Goal: Task Accomplishment & Management: Manage account settings

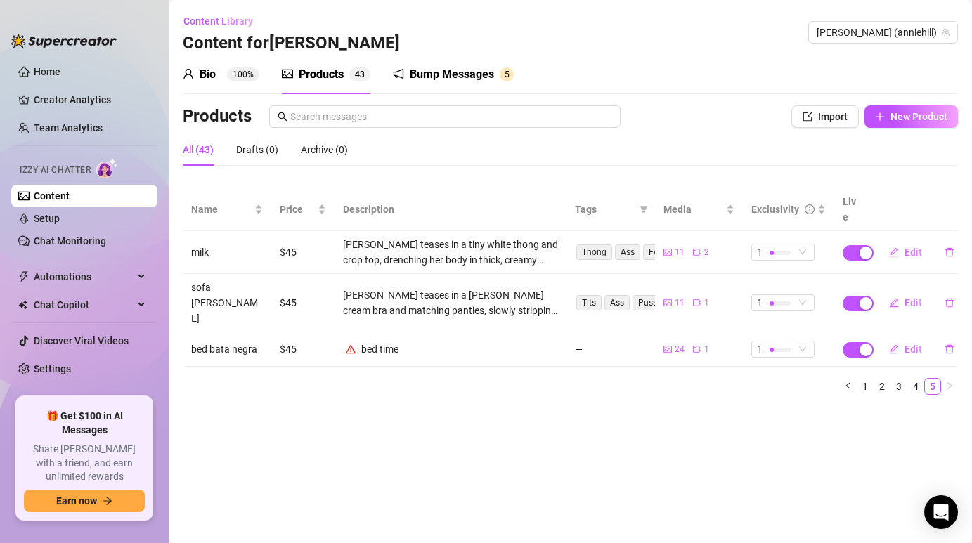
click at [202, 152] on div "All (43)" at bounding box center [198, 149] width 31 height 15
click at [868, 379] on link "1" at bounding box center [864, 386] width 15 height 15
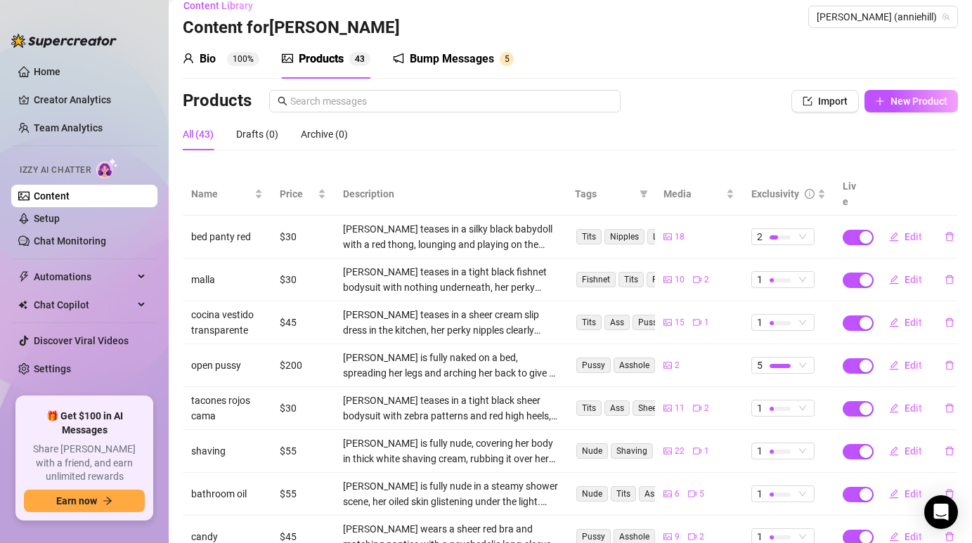
scroll to position [16, 0]
click at [292, 223] on td "$30" at bounding box center [302, 236] width 63 height 43
click at [288, 215] on td "$30" at bounding box center [302, 236] width 63 height 43
click at [311, 221] on td "$30" at bounding box center [302, 236] width 63 height 43
click at [902, 225] on button "Edit" at bounding box center [906, 236] width 56 height 22
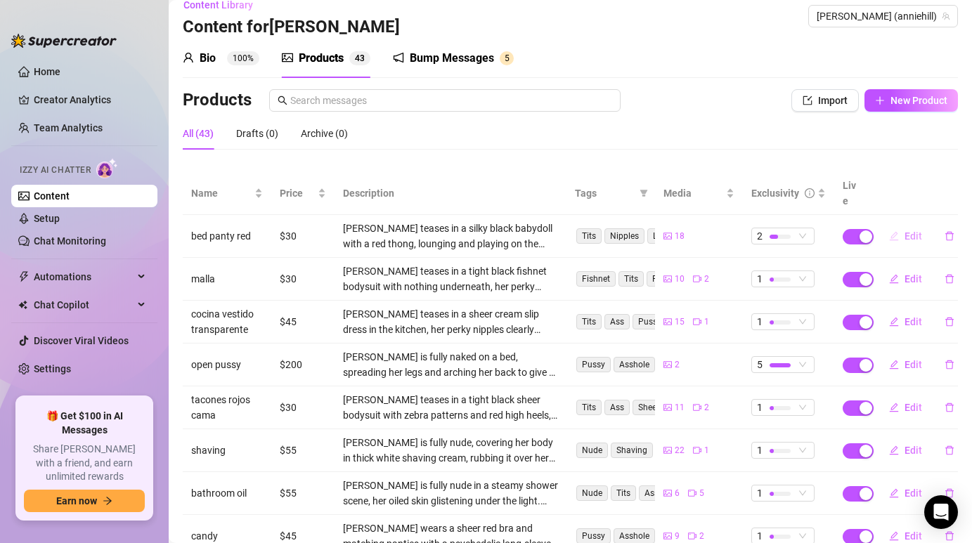
type textarea "I was feeling playful in my red panties… do you want to see what I was up to in…"
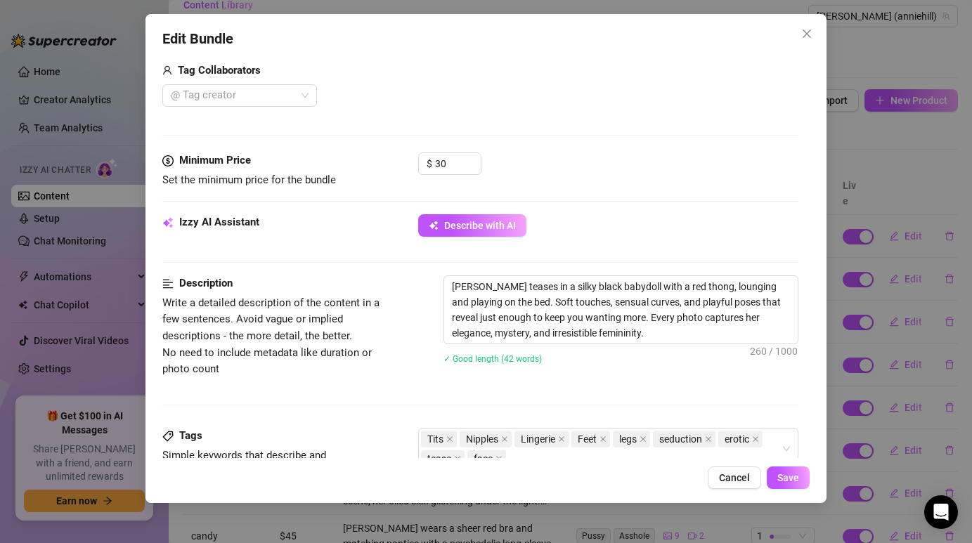
scroll to position [521, 0]
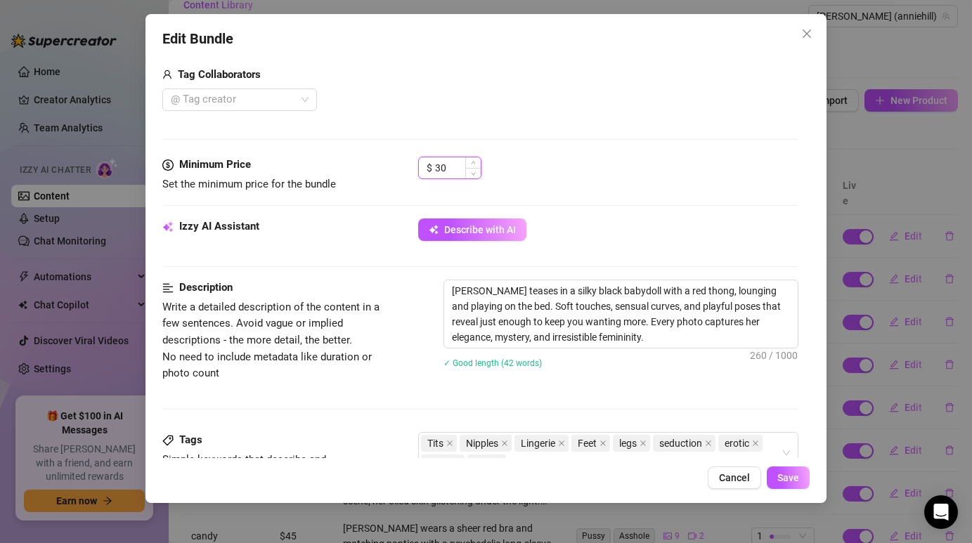
click at [446, 170] on input "30" at bounding box center [458, 167] width 46 height 21
type input "45"
click at [792, 486] on button "Save" at bounding box center [788, 478] width 43 height 22
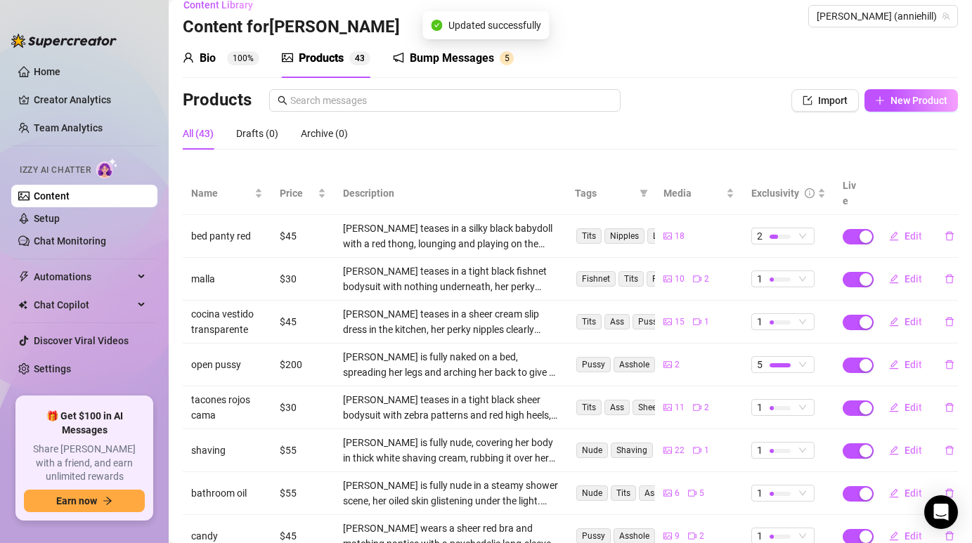
click at [290, 266] on td "$30" at bounding box center [302, 279] width 63 height 43
click at [914, 273] on span "Edit" at bounding box center [914, 278] width 18 height 11
type textarea "Type your message here..."
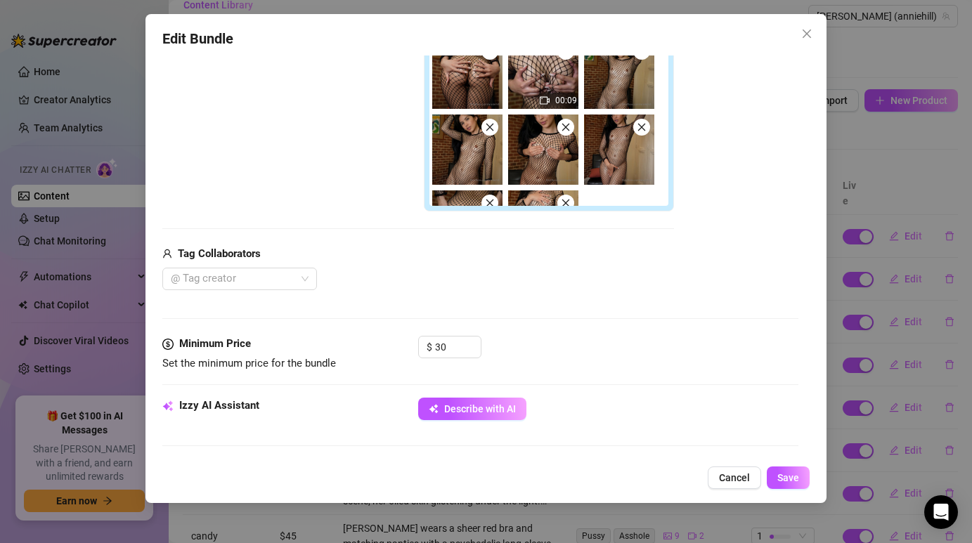
scroll to position [343, 0]
click at [442, 346] on input "30" at bounding box center [458, 346] width 46 height 21
type input "45"
click at [797, 477] on span "Save" at bounding box center [788, 477] width 22 height 11
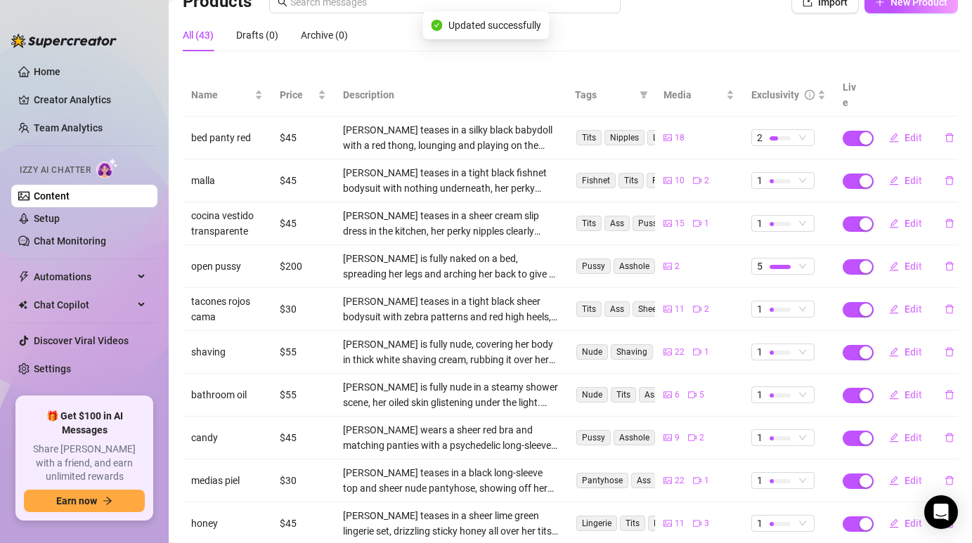
scroll to position [132, 0]
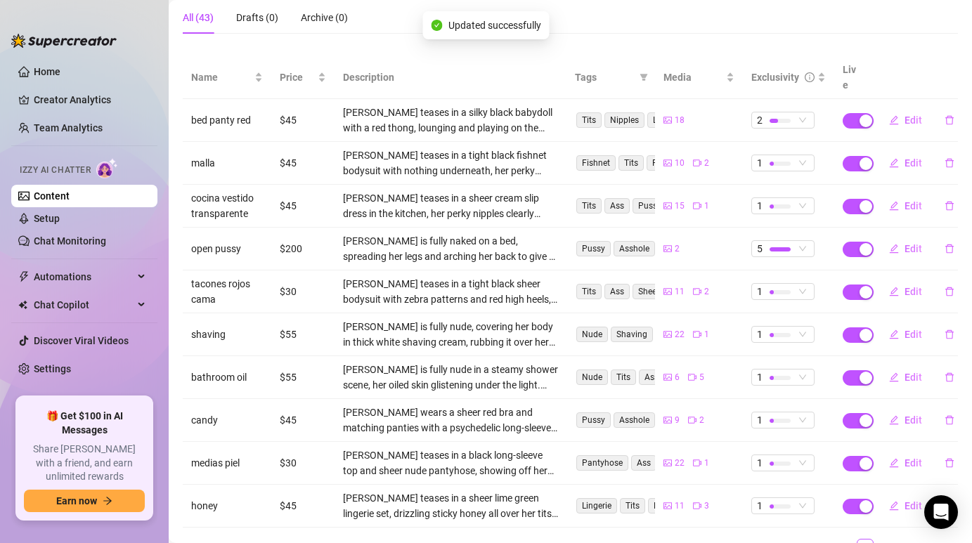
click at [288, 276] on td "$30" at bounding box center [302, 292] width 63 height 43
click at [907, 286] on span "Edit" at bounding box center [914, 291] width 18 height 11
type textarea "Type your message here..."
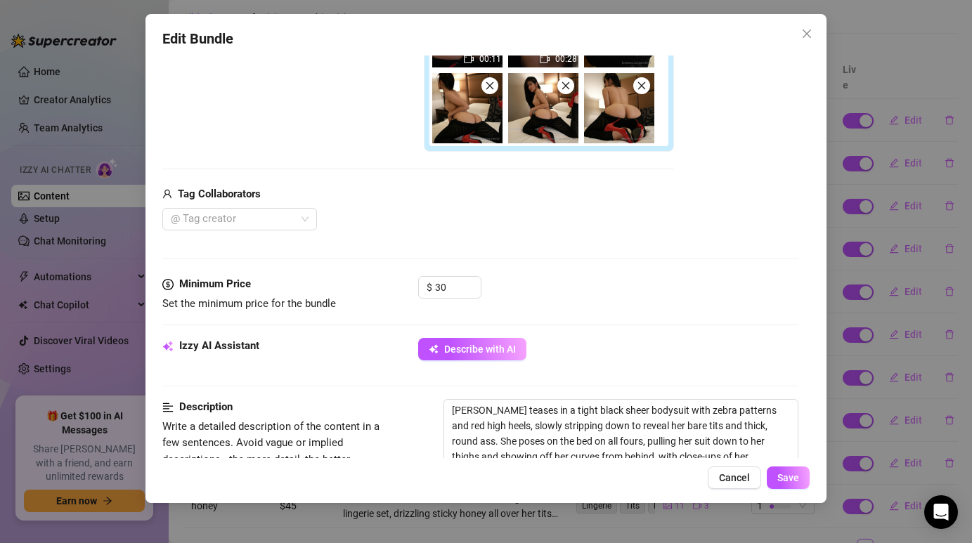
scroll to position [416, 0]
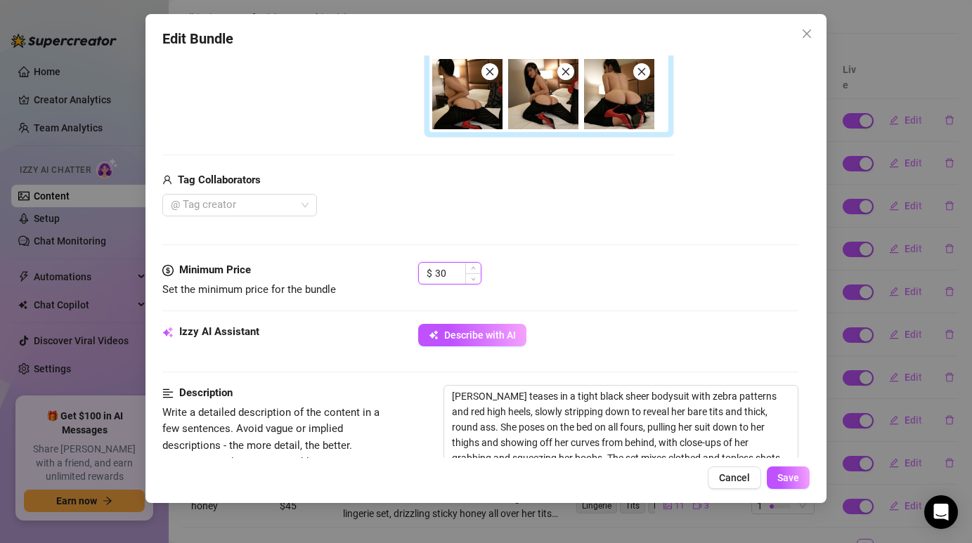
click at [441, 269] on input "30" at bounding box center [458, 273] width 46 height 21
type input "45"
click at [782, 483] on span "Save" at bounding box center [788, 477] width 22 height 11
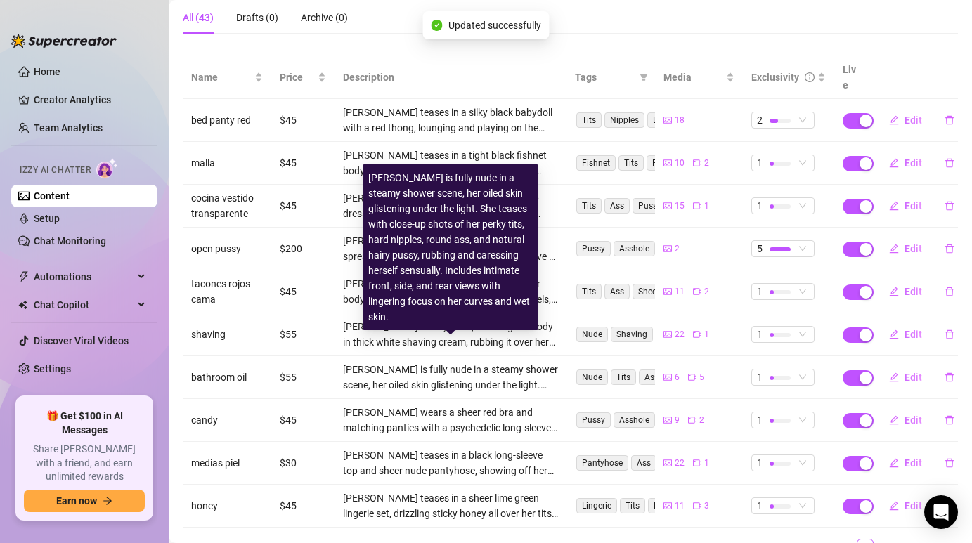
scroll to position [183, 0]
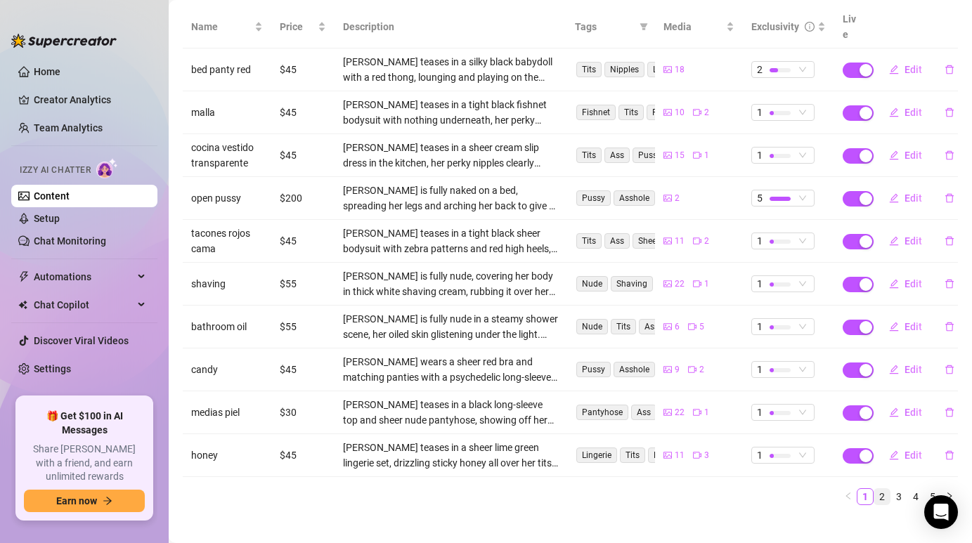
click at [885, 489] on link "2" at bounding box center [881, 496] width 15 height 15
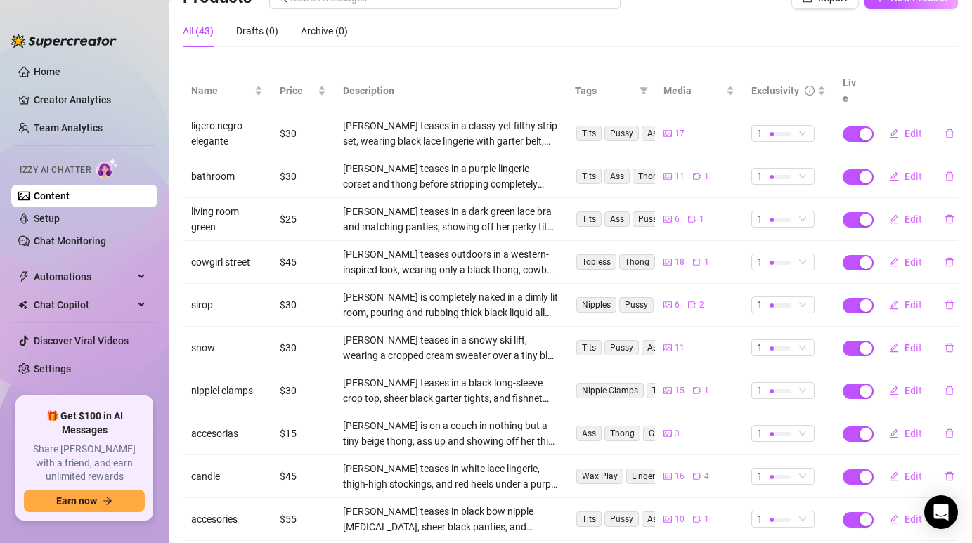
scroll to position [110, 0]
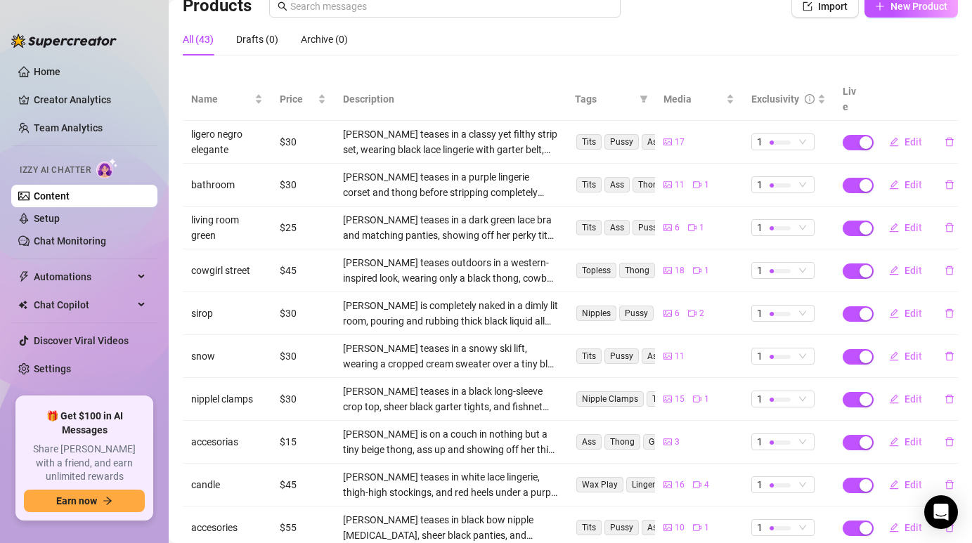
click at [285, 124] on td "$30" at bounding box center [302, 142] width 63 height 43
click at [905, 133] on button "Edit" at bounding box center [906, 142] width 56 height 22
type textarea "Type your message here..."
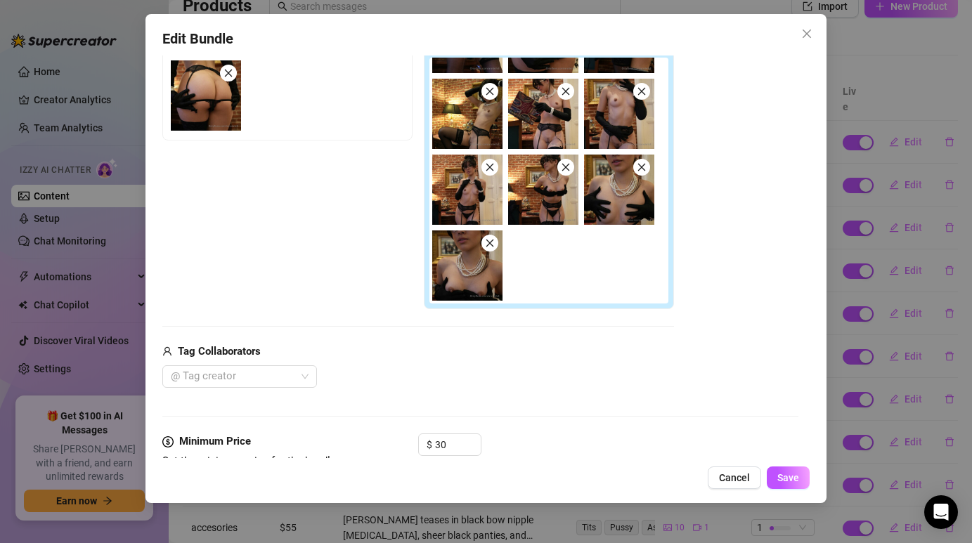
scroll to position [276, 0]
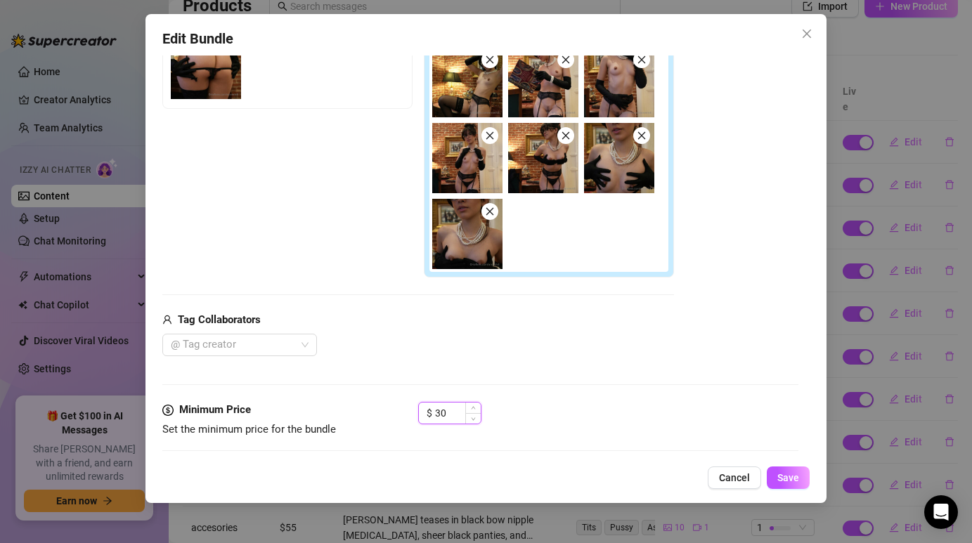
click at [439, 416] on input "30" at bounding box center [458, 413] width 46 height 21
type input "45"
click at [783, 477] on span "Save" at bounding box center [788, 477] width 22 height 11
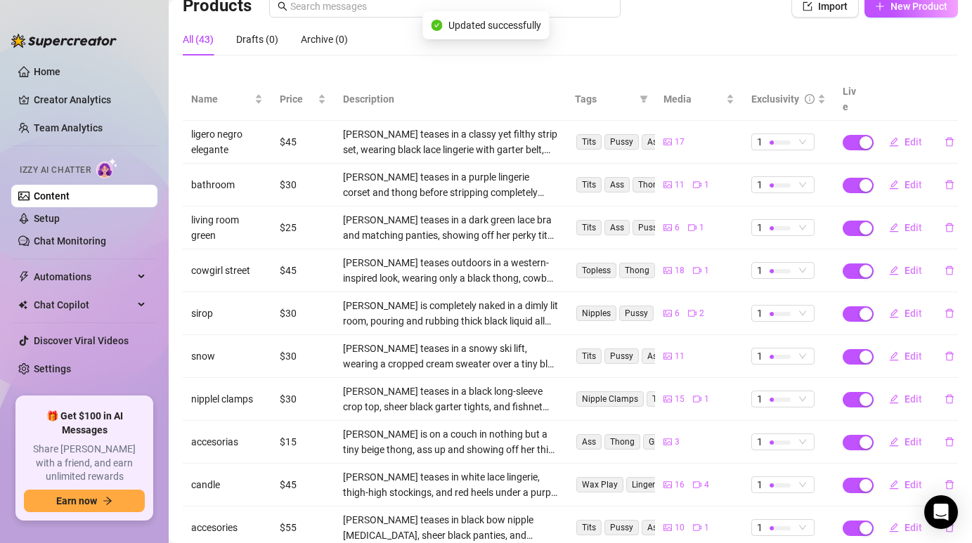
click at [290, 166] on td "$30" at bounding box center [302, 185] width 63 height 43
click at [919, 179] on span "Edit" at bounding box center [914, 184] width 18 height 11
type textarea "Type your message here..."
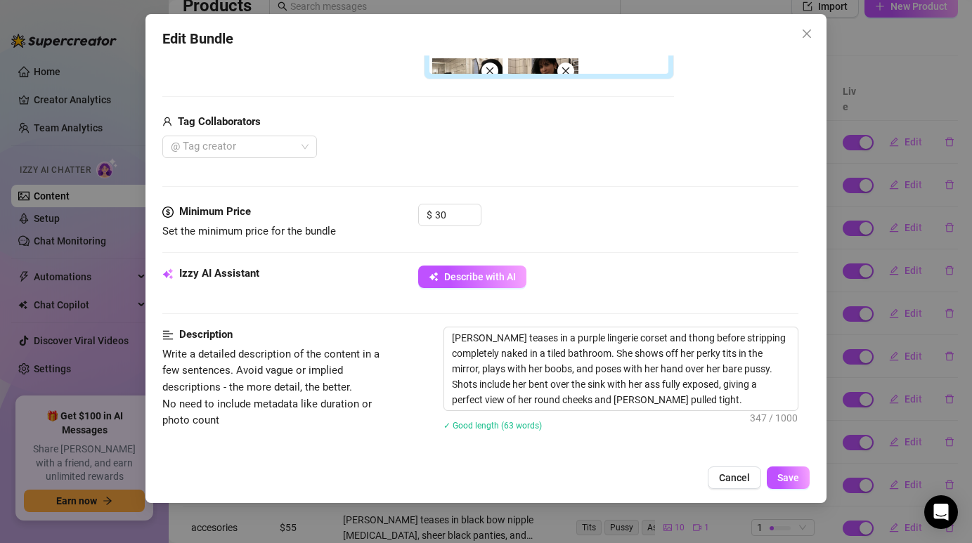
scroll to position [534, 0]
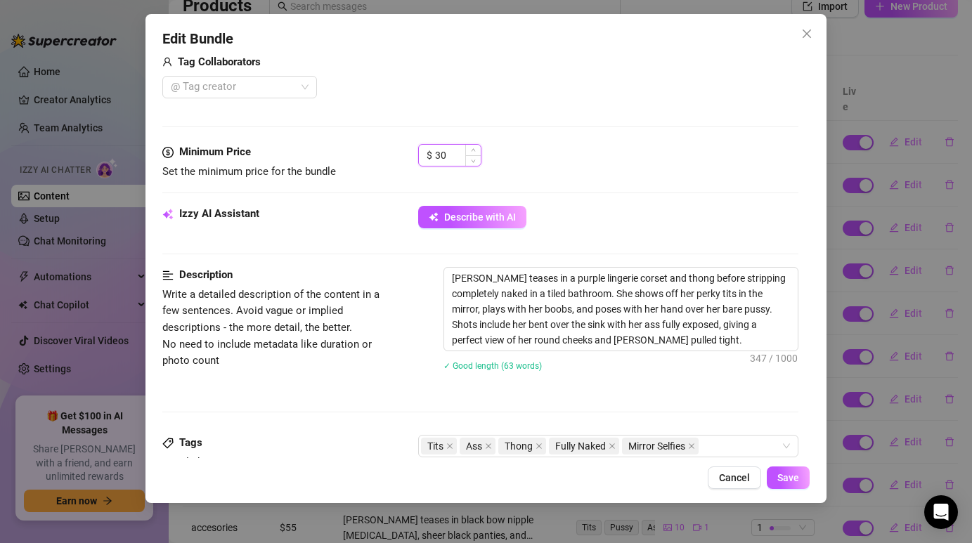
click at [441, 161] on input "30" at bounding box center [458, 155] width 46 height 21
type input "45"
click at [784, 486] on button "Save" at bounding box center [788, 478] width 43 height 22
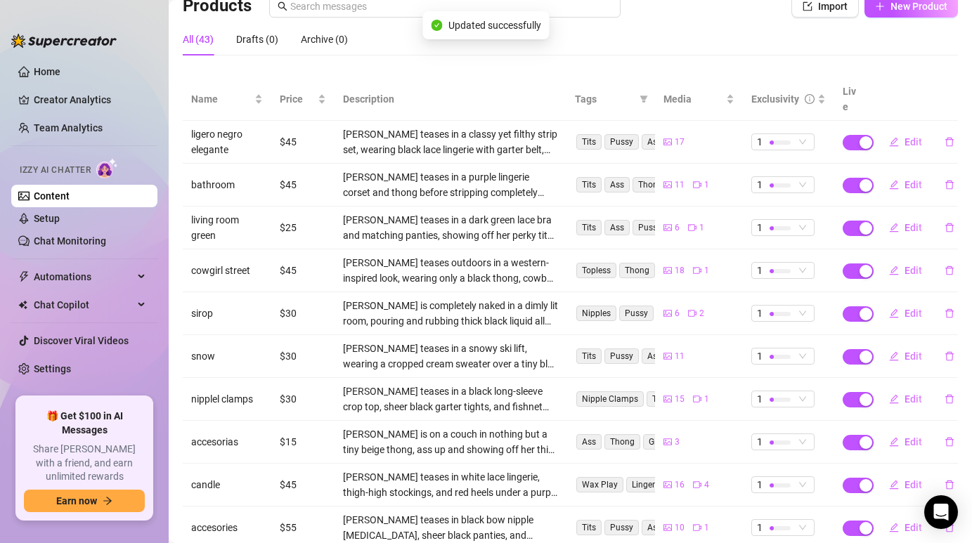
click at [292, 216] on td "$25" at bounding box center [302, 228] width 63 height 43
click at [913, 222] on span "Edit" at bounding box center [914, 227] width 18 height 11
type textarea "Ufff"
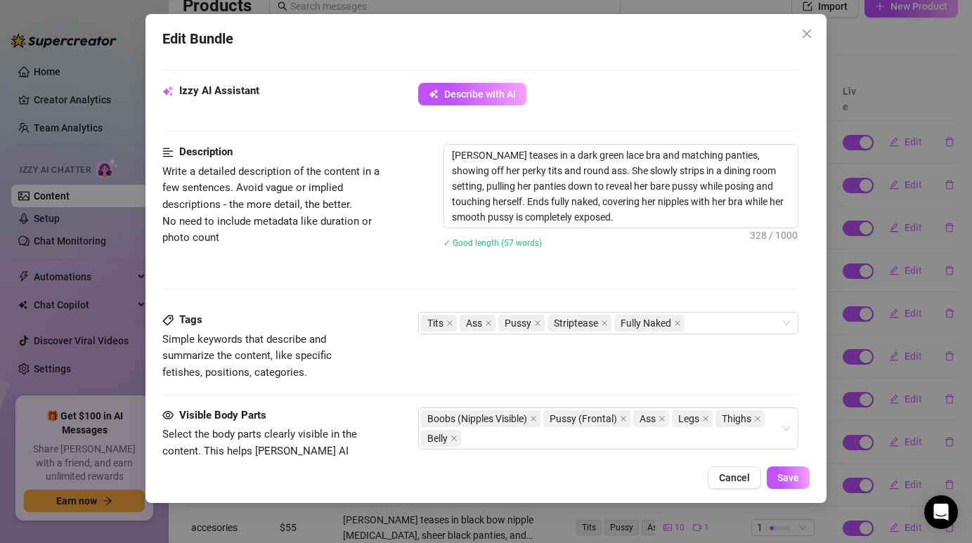
scroll to position [523, 0]
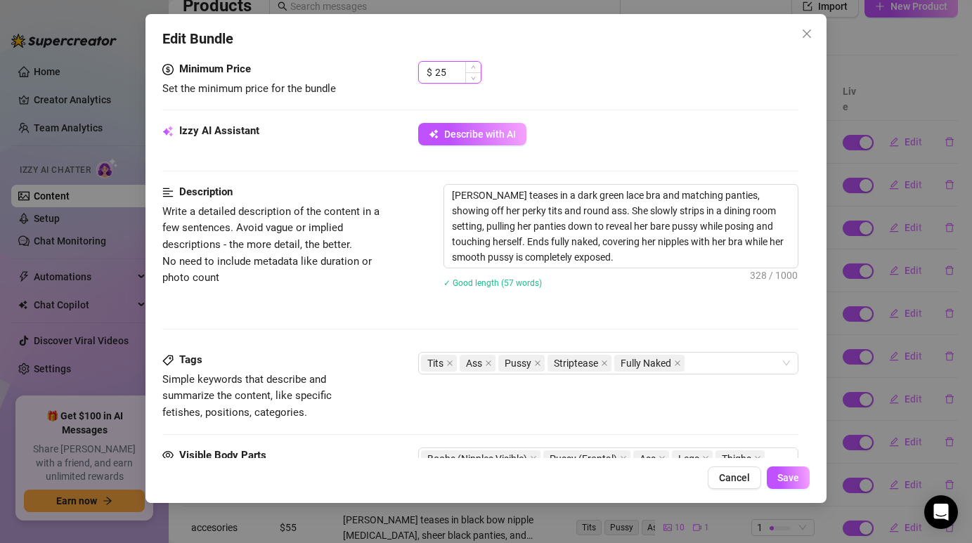
click at [449, 68] on input "25" at bounding box center [458, 72] width 46 height 21
type input "45"
click at [786, 479] on span "Save" at bounding box center [788, 477] width 22 height 11
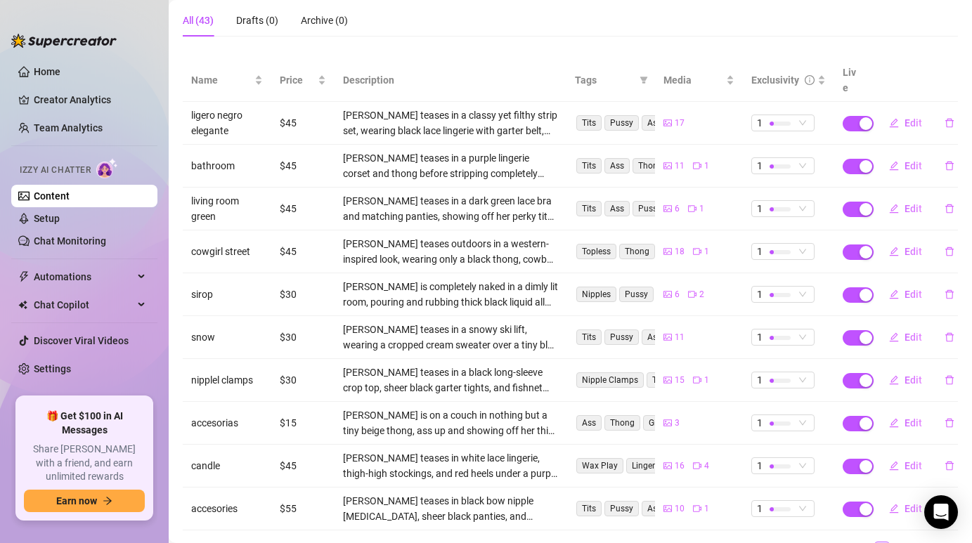
scroll to position [134, 0]
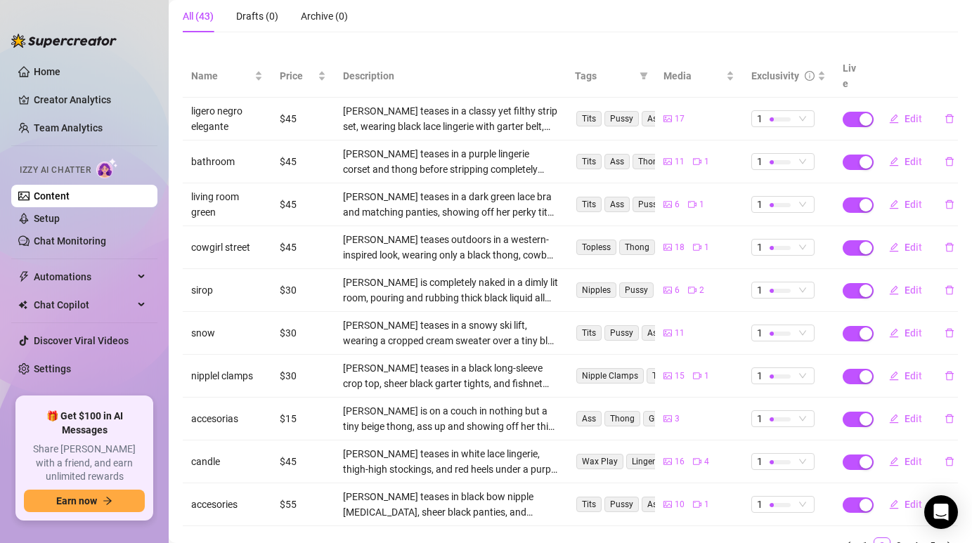
click at [288, 275] on td "$30" at bounding box center [302, 290] width 63 height 43
click at [916, 285] on span "Edit" at bounding box center [914, 290] width 18 height 11
type textarea "Type your message here..."
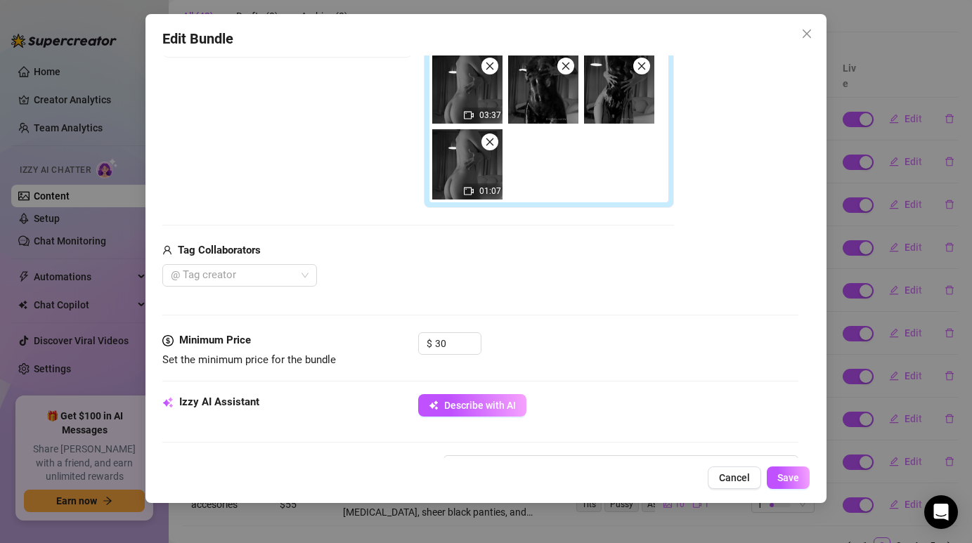
scroll to position [328, 0]
click at [446, 341] on input "30" at bounding box center [458, 342] width 46 height 21
type input "45"
click at [800, 477] on button "Save" at bounding box center [788, 478] width 43 height 22
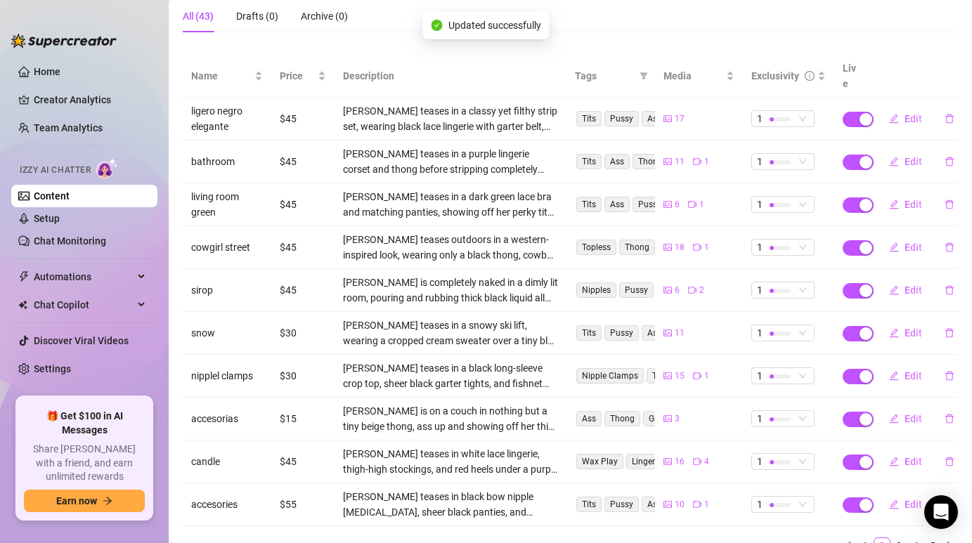
click at [290, 316] on td "$30" at bounding box center [302, 333] width 63 height 43
click at [912, 328] on span "Edit" at bounding box center [914, 333] width 18 height 11
type textarea "Type your message here..."
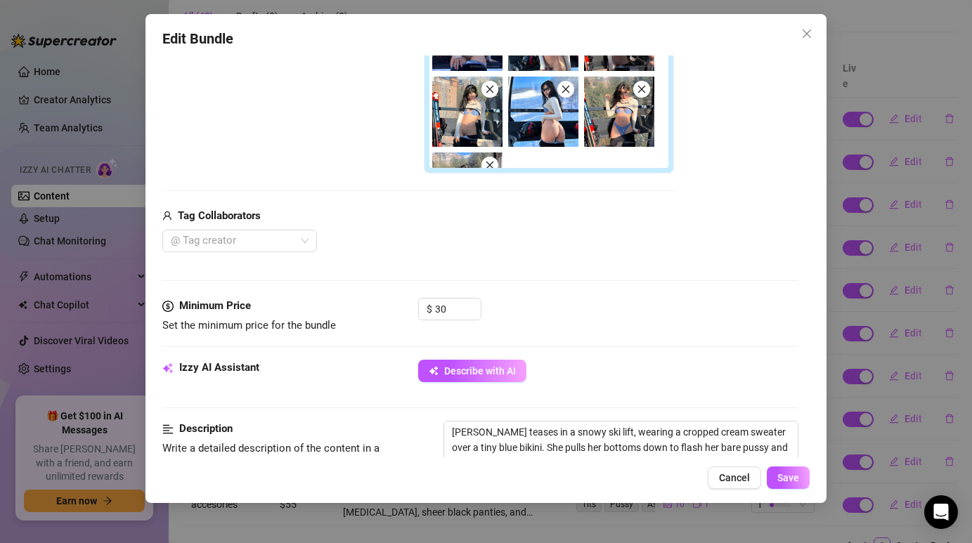
scroll to position [391, 0]
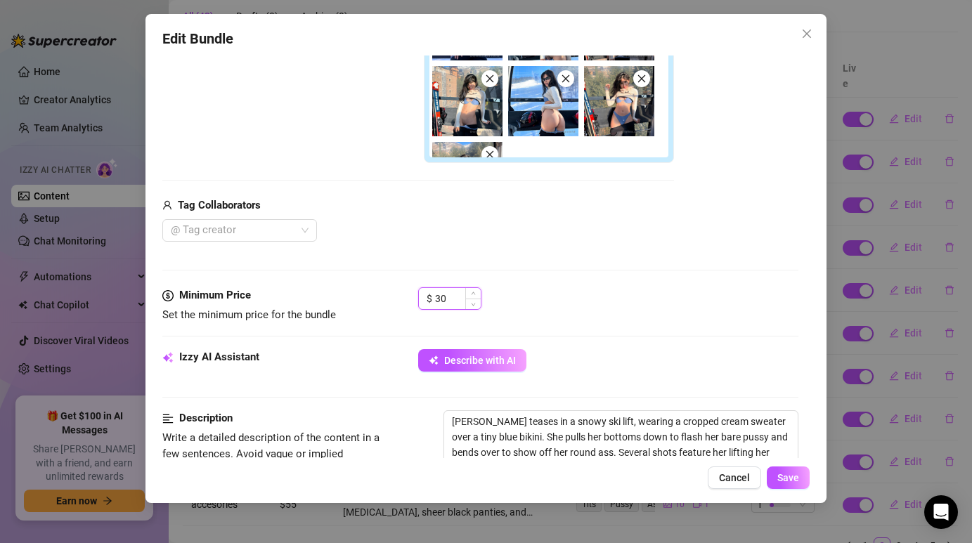
click at [451, 289] on input "30" at bounding box center [458, 298] width 46 height 21
type input "45"
click at [798, 479] on button "Save" at bounding box center [788, 478] width 43 height 22
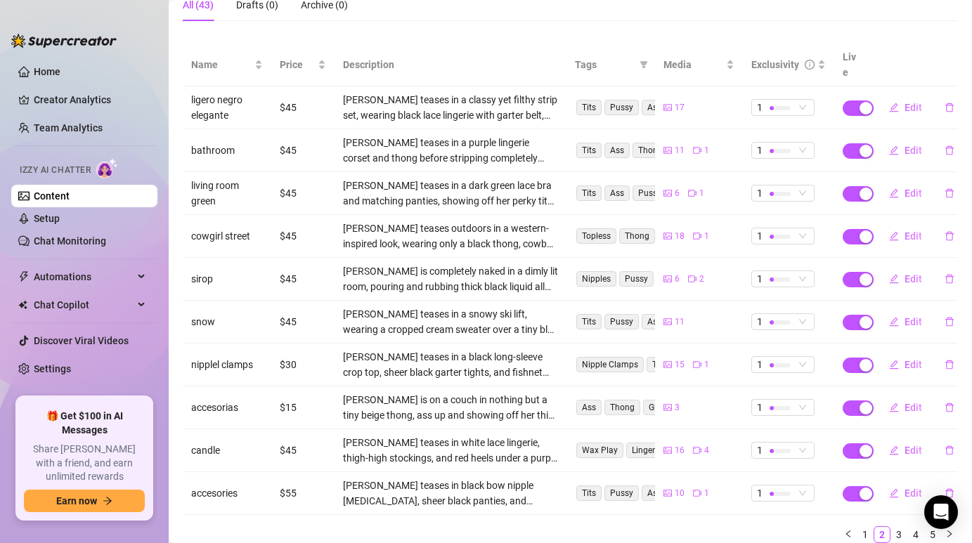
scroll to position [155, 0]
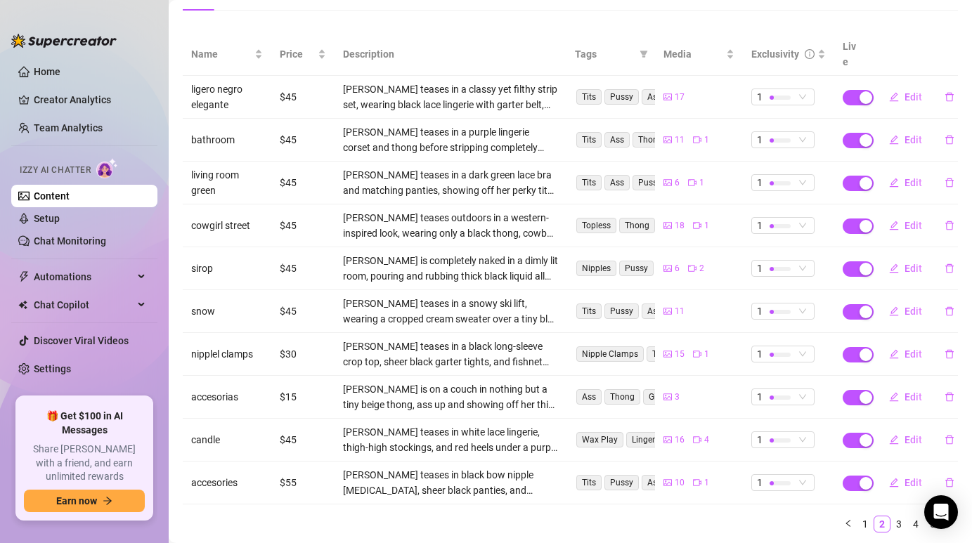
click at [290, 335] on td "$30" at bounding box center [302, 354] width 63 height 43
click at [901, 343] on button "Edit" at bounding box center [906, 354] width 56 height 22
type textarea "Type your message here..."
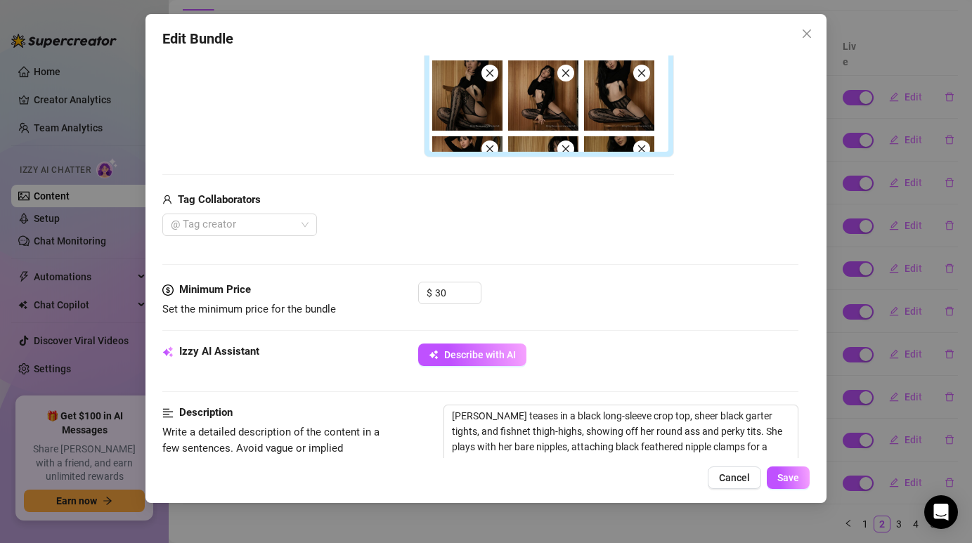
scroll to position [406, 0]
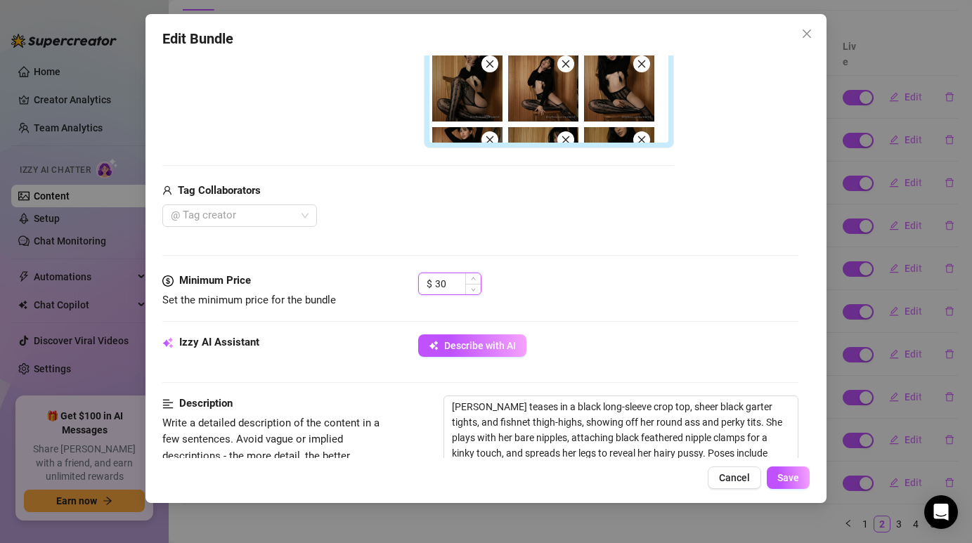
click at [450, 278] on input "30" at bounding box center [458, 283] width 46 height 21
type input "45"
click at [795, 489] on button "Save" at bounding box center [788, 478] width 43 height 22
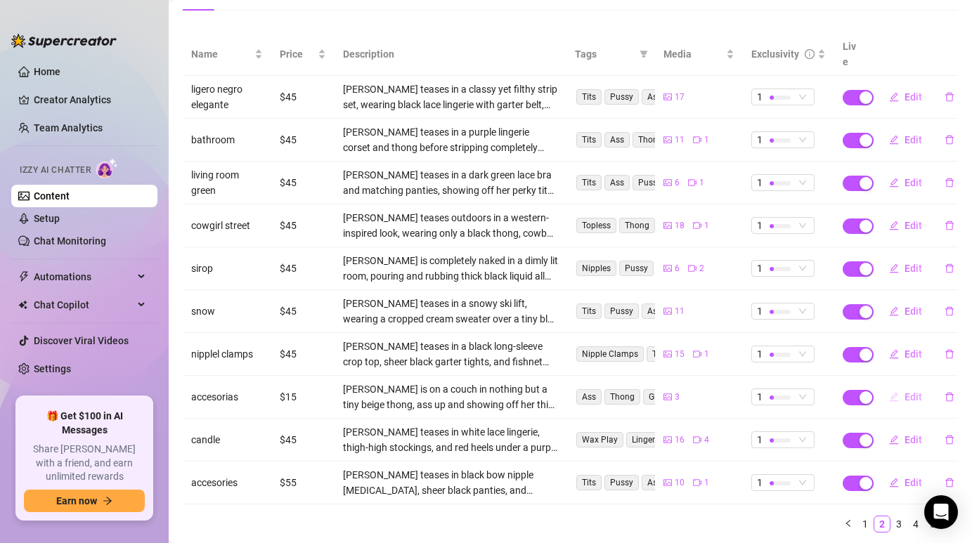
click at [905, 391] on span "Edit" at bounding box center [914, 396] width 18 height 11
type textarea "DOGGY STYLE"
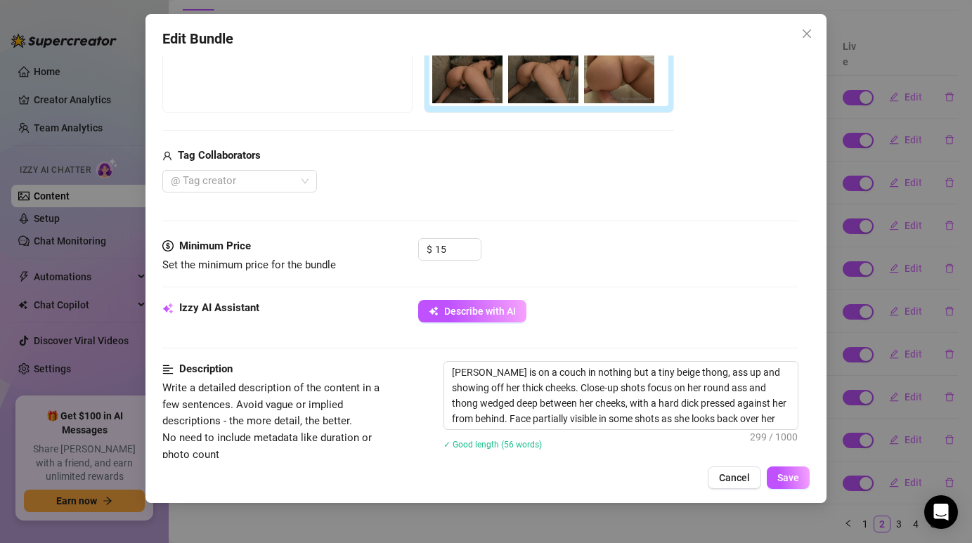
scroll to position [310, 0]
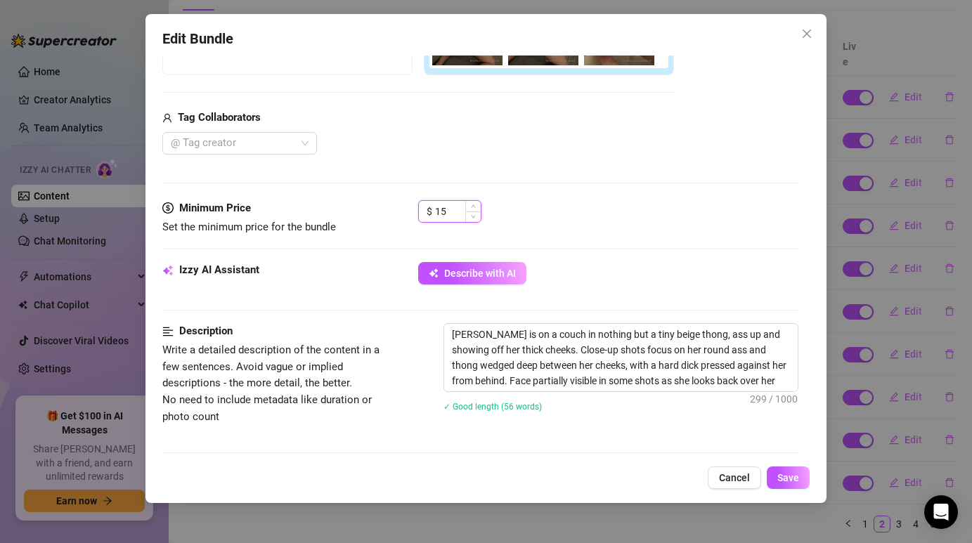
click at [458, 213] on input "15" at bounding box center [458, 211] width 46 height 21
type input "3"
type input "25"
click at [789, 477] on span "Save" at bounding box center [788, 477] width 22 height 11
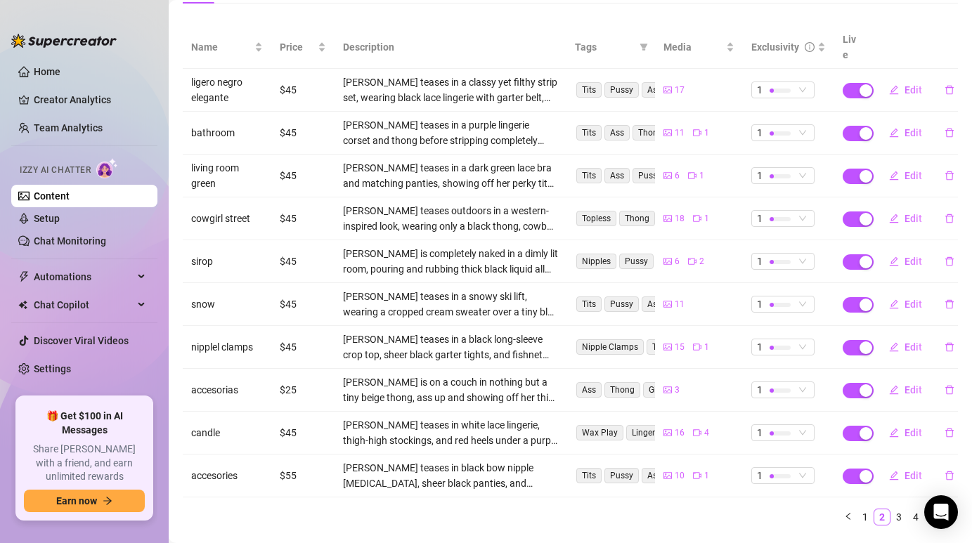
scroll to position [183, 0]
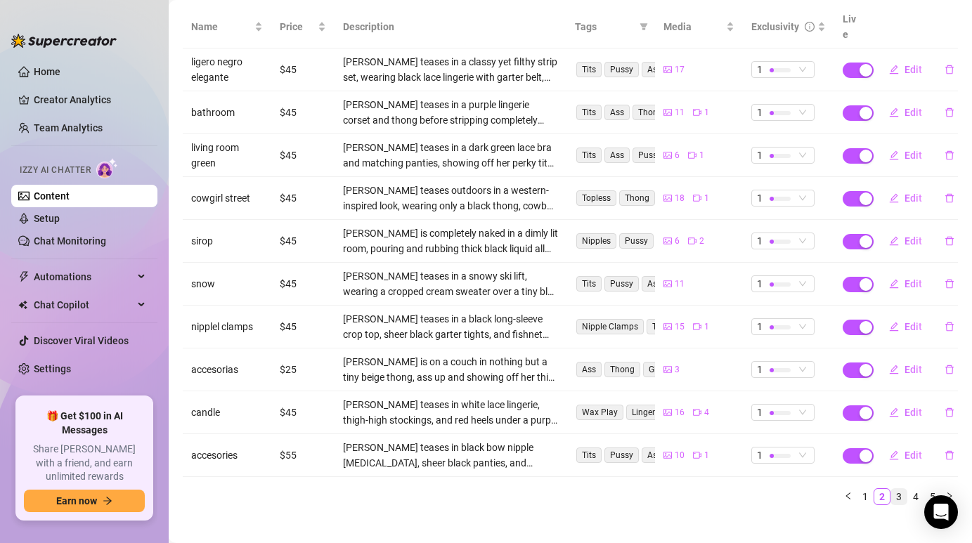
click at [895, 489] on link "3" at bounding box center [898, 496] width 15 height 15
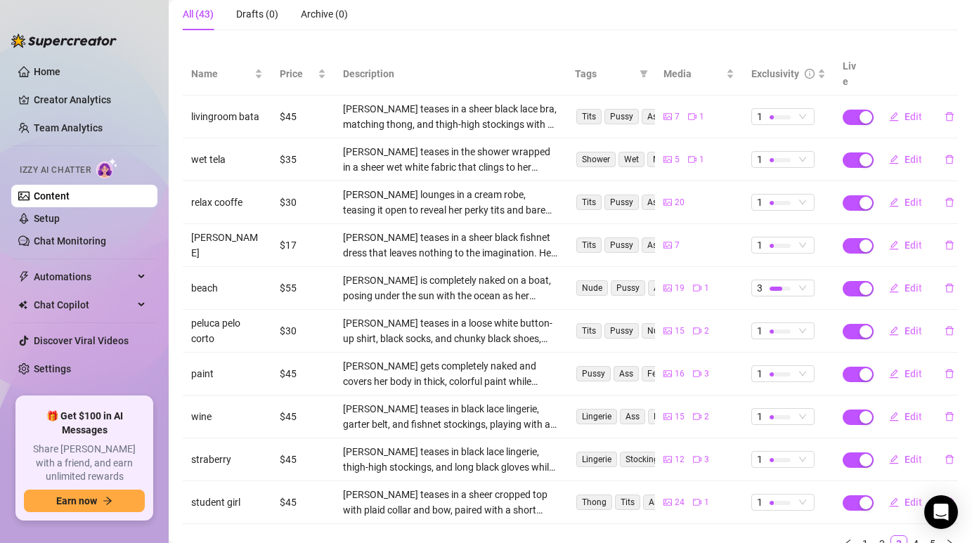
scroll to position [134, 0]
click at [280, 140] on td "$35" at bounding box center [302, 161] width 63 height 43
click at [902, 150] on button "Edit" at bounding box center [906, 161] width 56 height 22
type textarea "Do you want to see and more close up?"
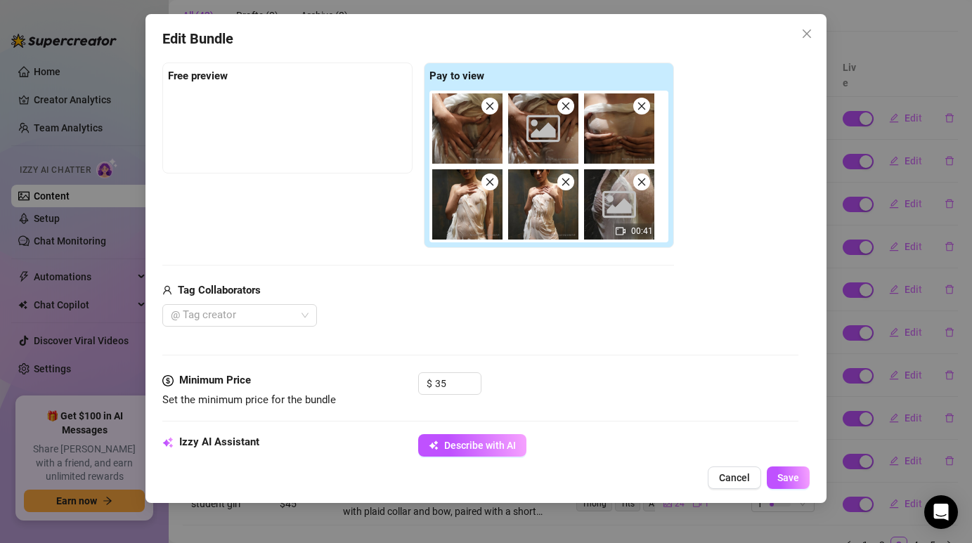
scroll to position [235, 0]
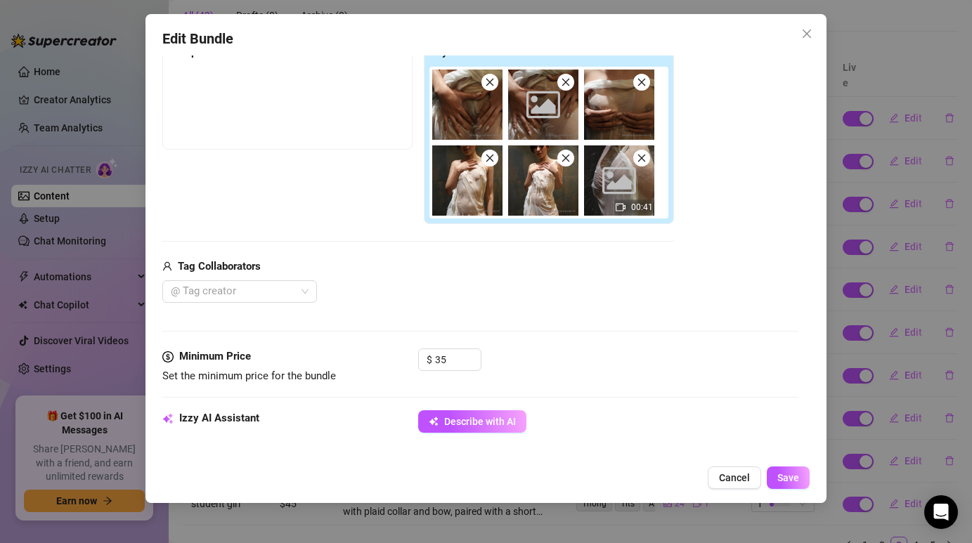
click at [466, 349] on div "$ 35" at bounding box center [449, 360] width 63 height 22
click at [455, 354] on input "35" at bounding box center [458, 359] width 46 height 21
click at [455, 353] on input "35" at bounding box center [458, 359] width 46 height 21
type input "45"
click at [774, 476] on button "Save" at bounding box center [788, 478] width 43 height 22
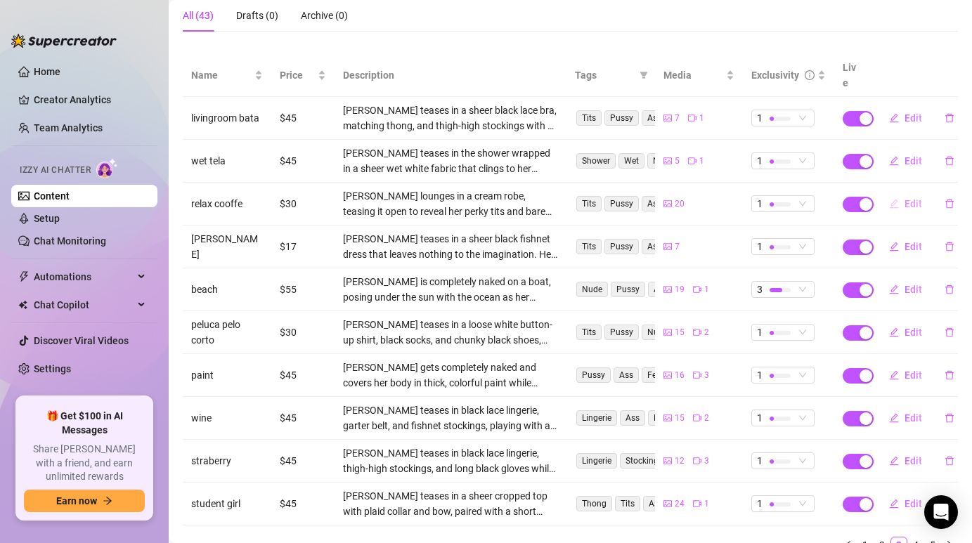
click at [913, 198] on span "Edit" at bounding box center [914, 203] width 18 height 11
type textarea "Type your message here..."
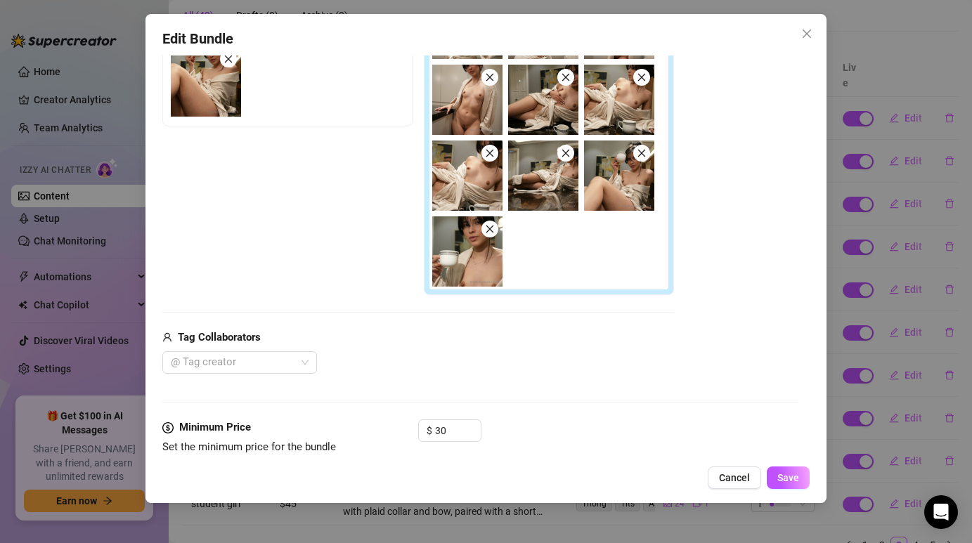
scroll to position [264, 0]
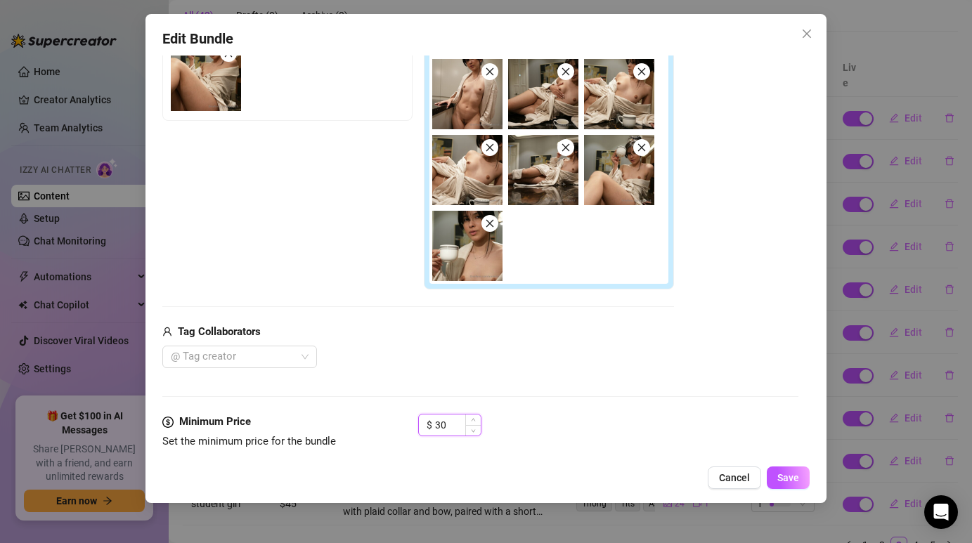
click at [448, 424] on input "30" at bounding box center [458, 425] width 46 height 21
type input "45"
click at [793, 485] on button "Save" at bounding box center [788, 478] width 43 height 22
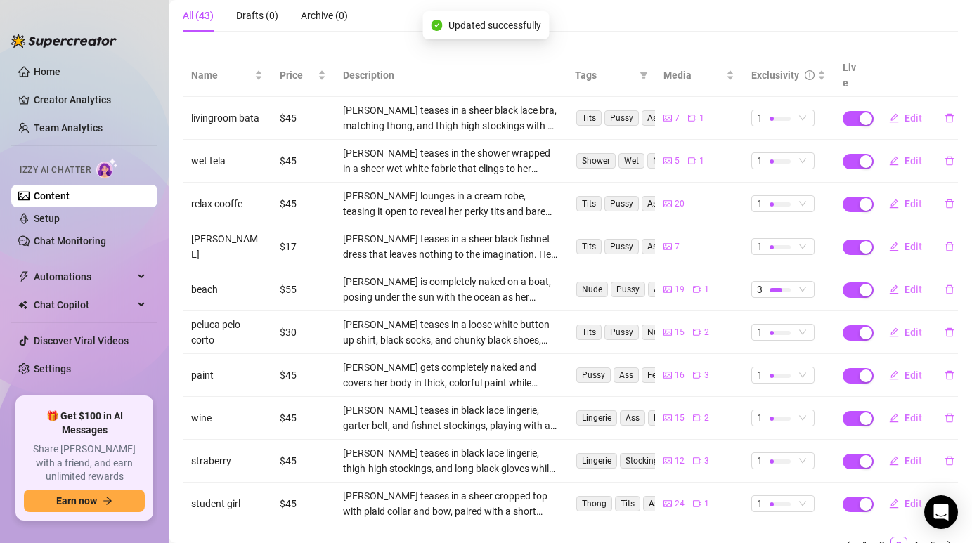
click at [284, 321] on td "$30" at bounding box center [302, 332] width 63 height 43
click at [904, 321] on button "Edit" at bounding box center [906, 332] width 56 height 22
type textarea "Type your message here..."
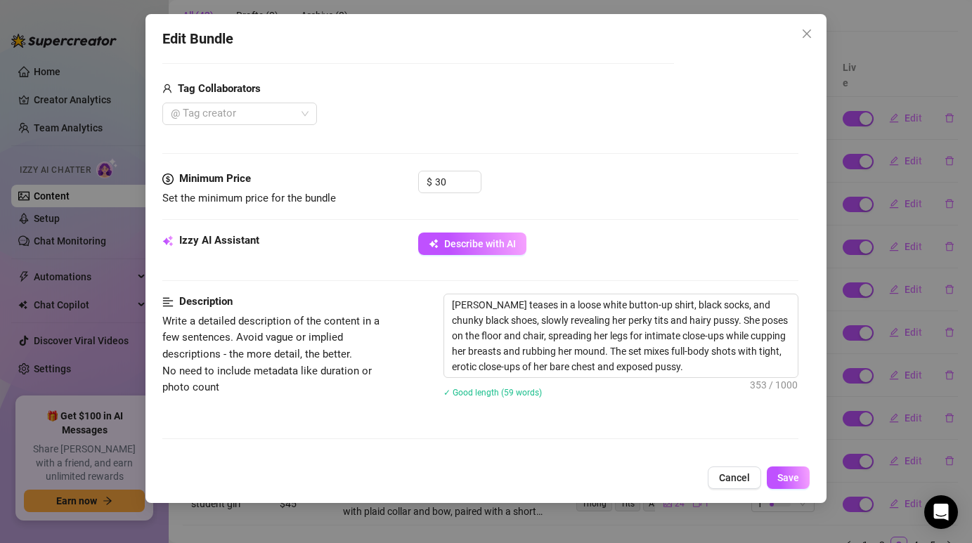
scroll to position [513, 0]
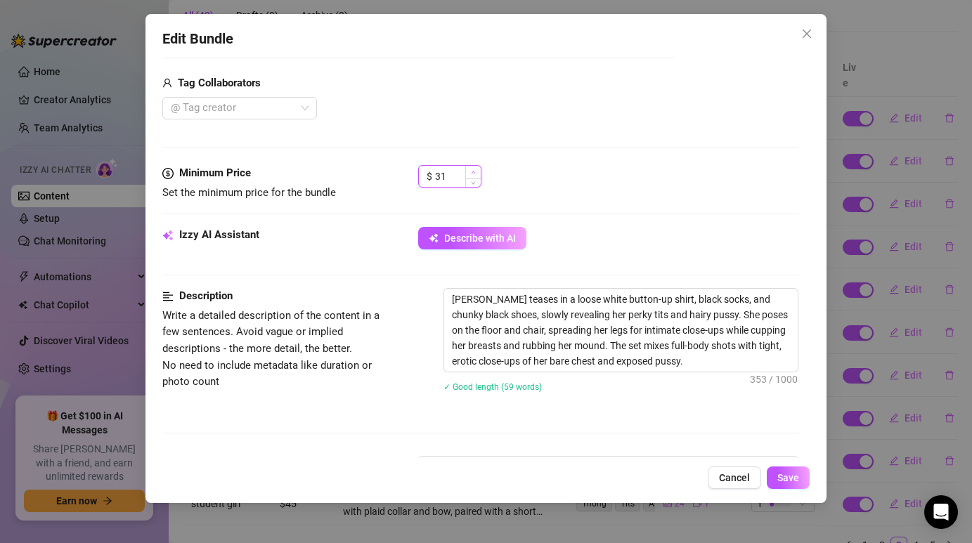
click at [470, 176] on span "Increase Value" at bounding box center [472, 172] width 15 height 13
click at [460, 177] on input "31" at bounding box center [458, 176] width 46 height 21
type input "45"
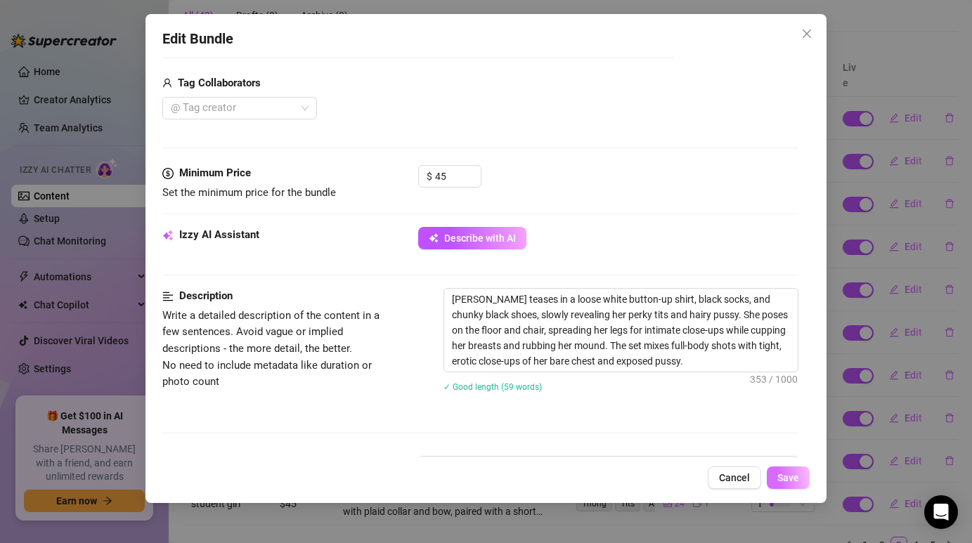
click at [782, 472] on span "Save" at bounding box center [788, 477] width 22 height 11
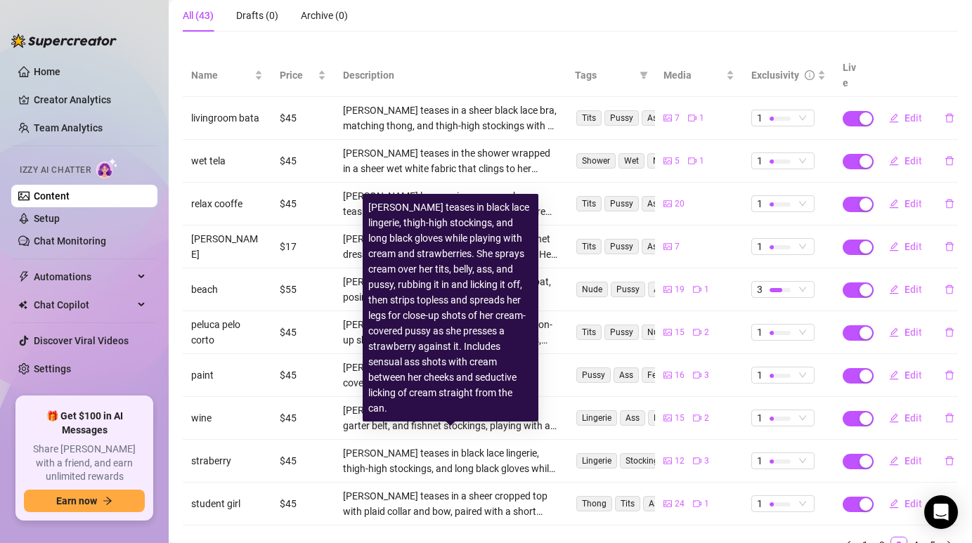
scroll to position [183, 0]
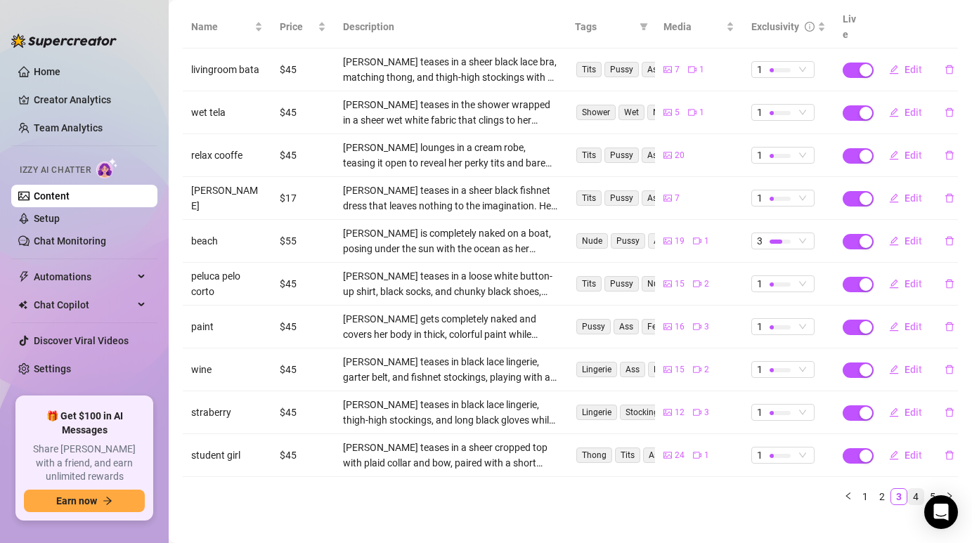
click at [919, 489] on li "4" at bounding box center [915, 496] width 17 height 17
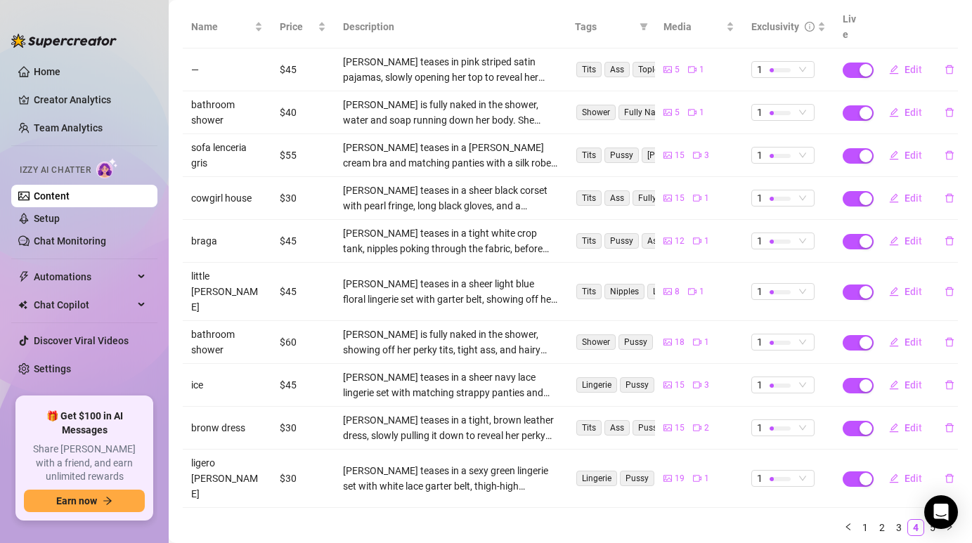
click at [297, 450] on td "$30" at bounding box center [302, 479] width 63 height 58
click at [914, 473] on span "Edit" at bounding box center [914, 478] width 18 height 11
type textarea "Type your message here..."
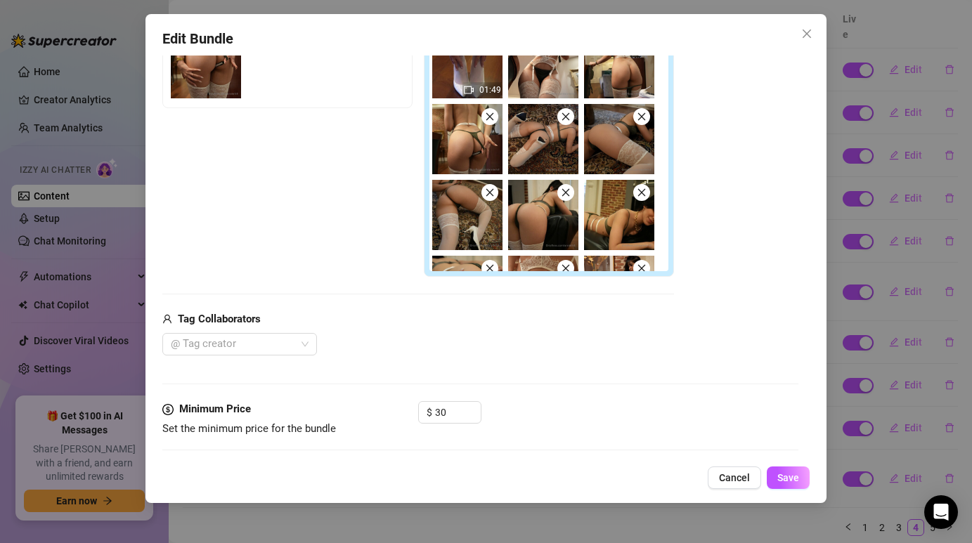
scroll to position [288, 0]
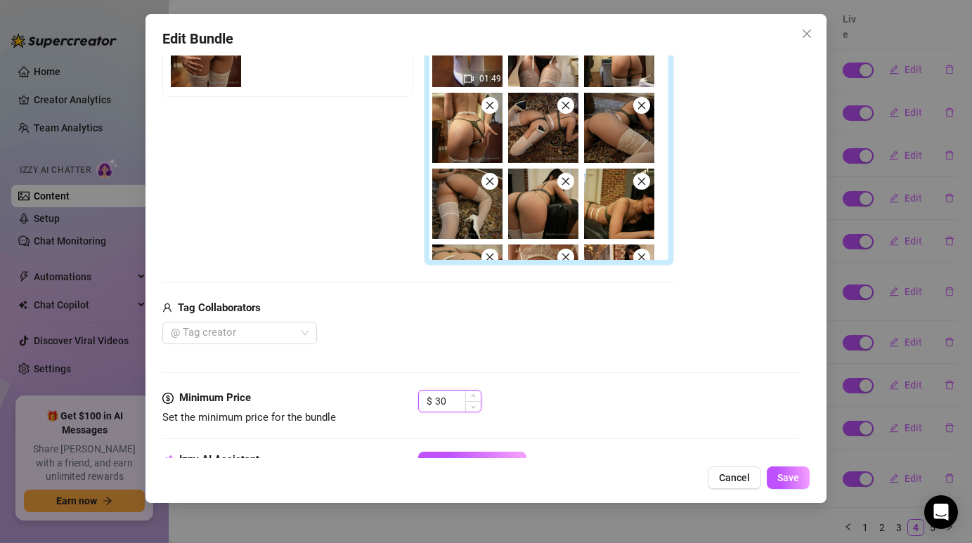
click at [449, 408] on input "30" at bounding box center [458, 401] width 46 height 21
type input "45"
click at [815, 484] on div "Edit Bundle Account [PERSON_NAME] (@anniehill) Name Name is for your internal o…" at bounding box center [485, 258] width 680 height 489
click at [805, 482] on button "Save" at bounding box center [788, 478] width 43 height 22
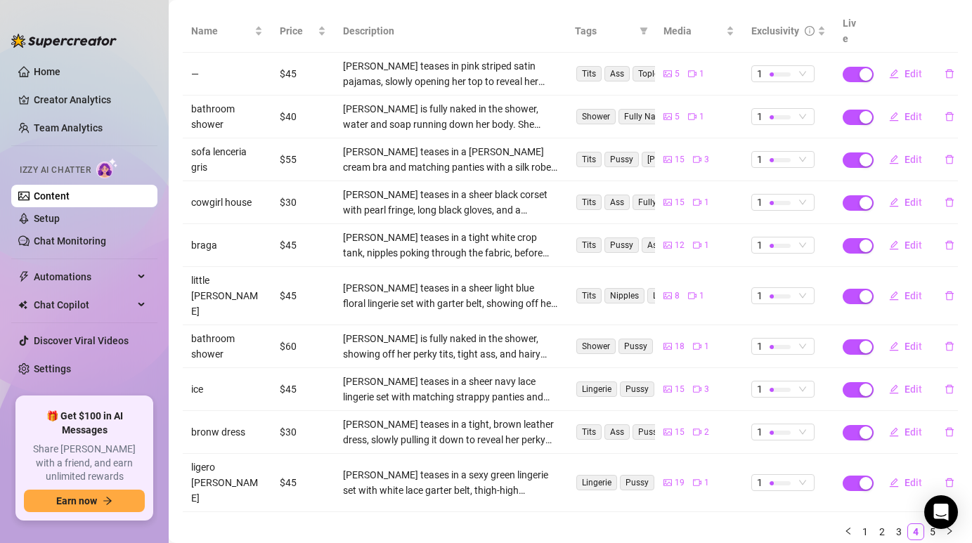
scroll to position [183, 0]
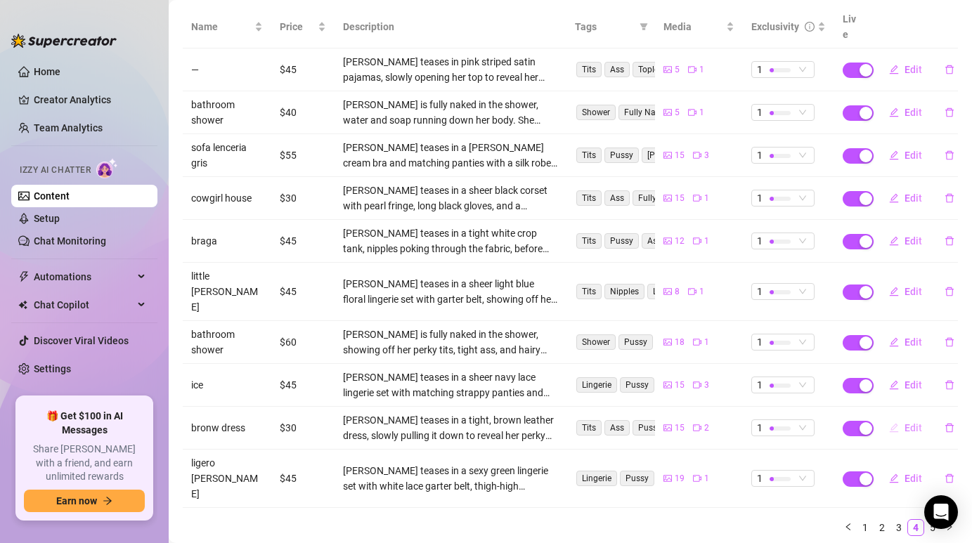
click at [900, 417] on button "Edit" at bounding box center [906, 428] width 56 height 22
type textarea "Type your message here..."
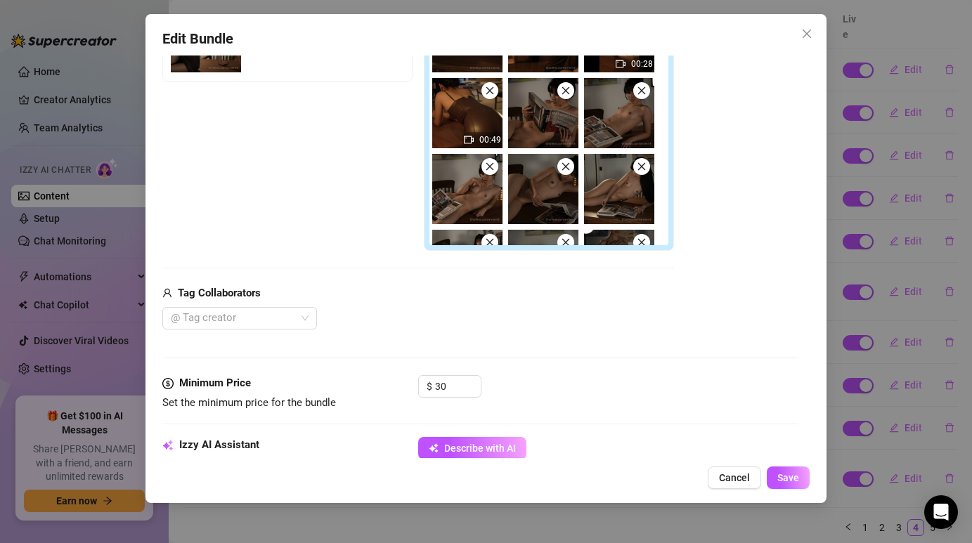
scroll to position [305, 0]
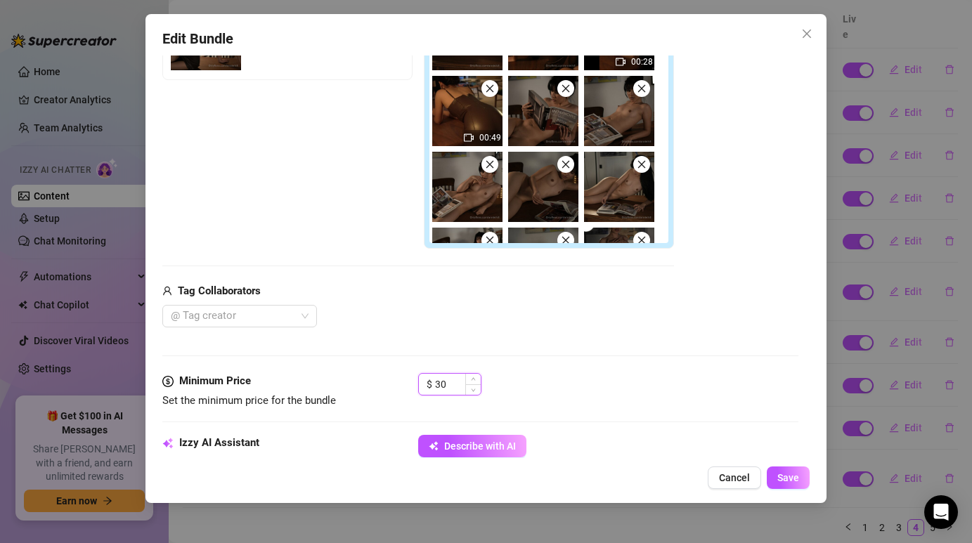
click at [447, 384] on input "30" at bounding box center [458, 384] width 46 height 21
click at [447, 383] on input "30" at bounding box center [458, 384] width 46 height 21
click at [443, 383] on input "30" at bounding box center [458, 384] width 46 height 21
type input "45"
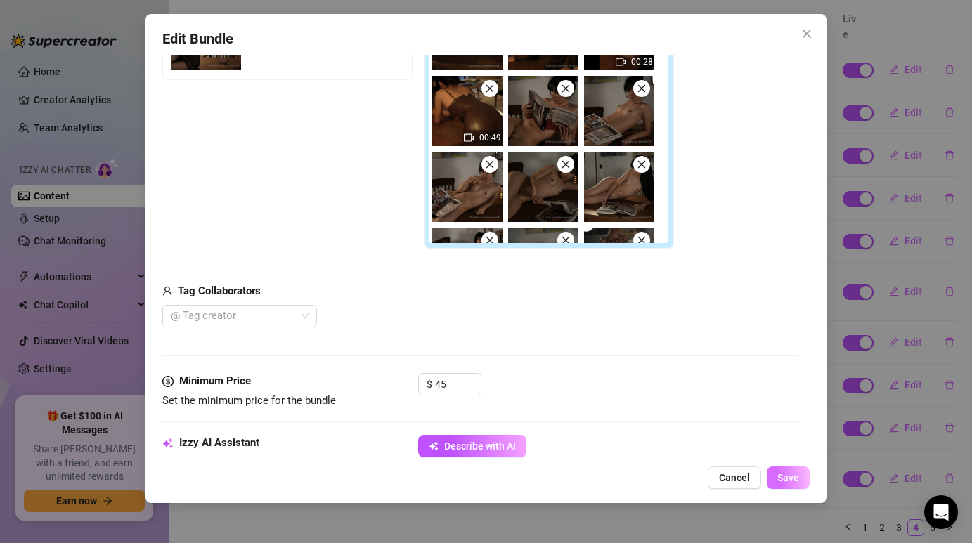
click at [791, 474] on span "Save" at bounding box center [788, 477] width 22 height 11
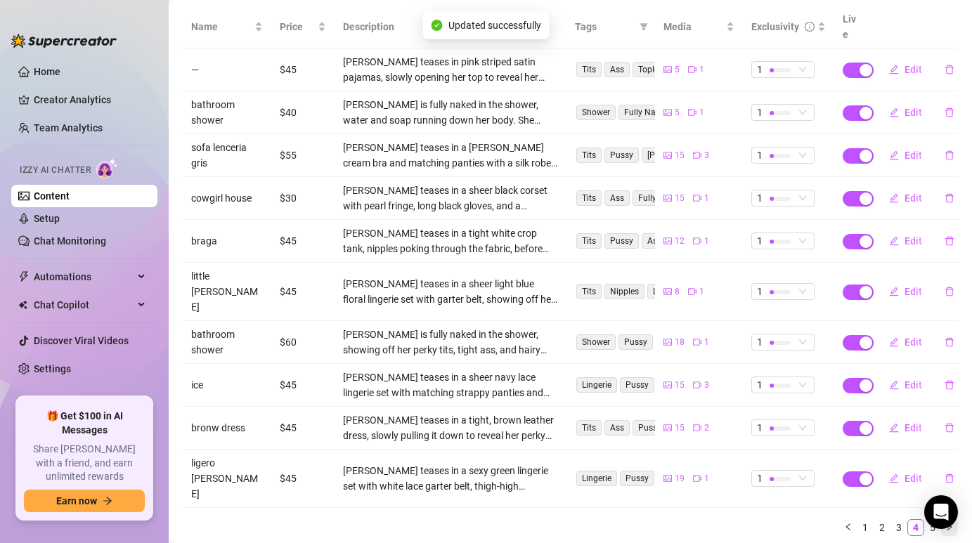
click at [942, 519] on button "button" at bounding box center [949, 527] width 17 height 17
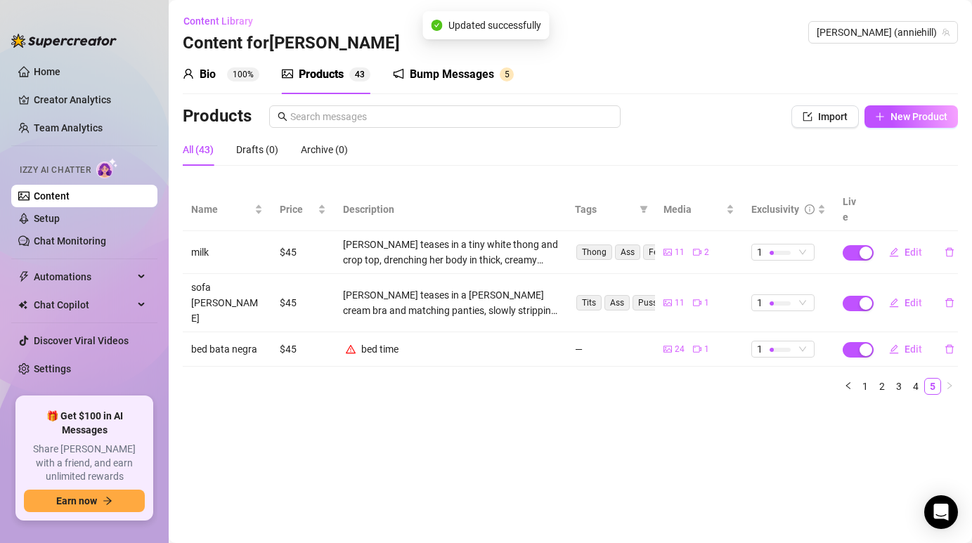
scroll to position [0, 0]
click at [446, 70] on div "Bump Messages" at bounding box center [452, 74] width 84 height 17
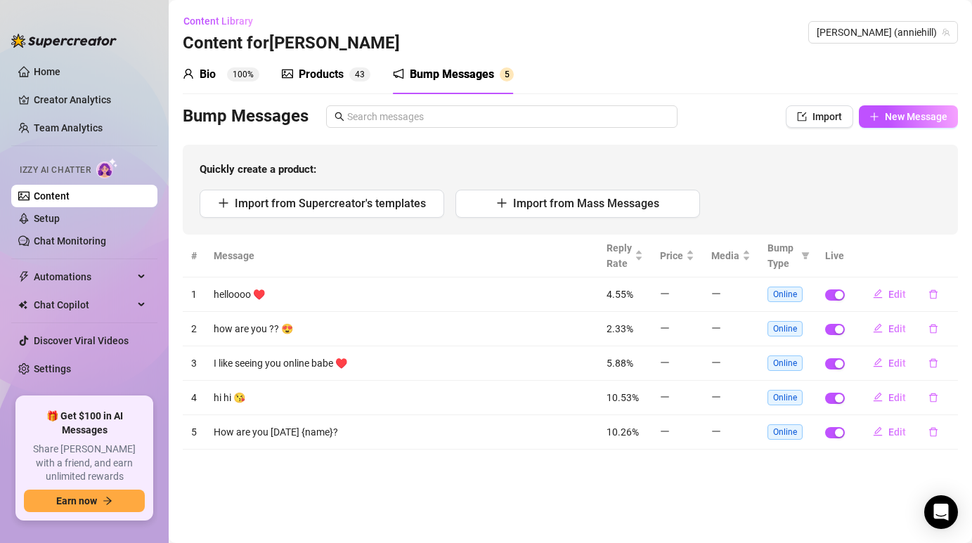
click at [202, 84] on div "Bio 100%" at bounding box center [221, 74] width 77 height 39
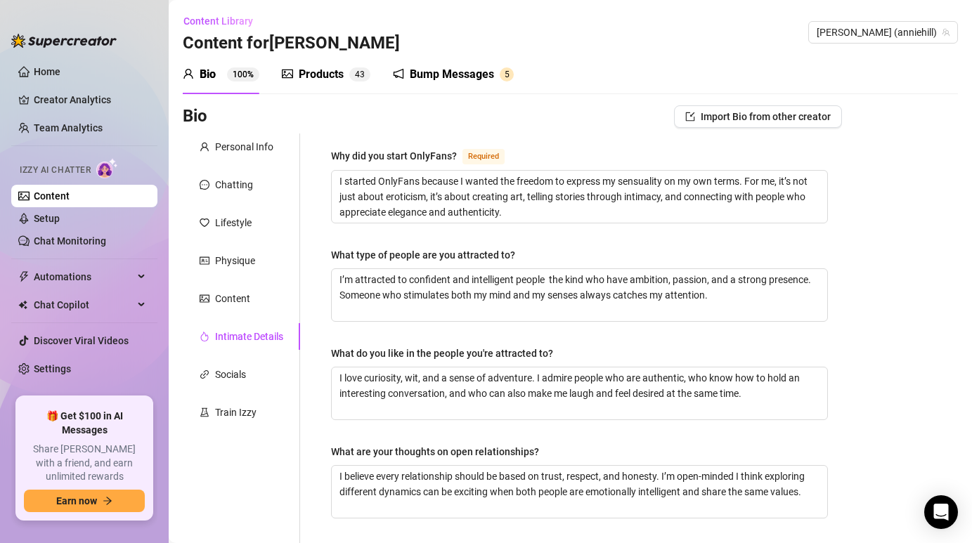
click at [254, 77] on sup "100%" at bounding box center [243, 74] width 32 height 14
click at [296, 78] on div "Products 4 3" at bounding box center [326, 74] width 89 height 17
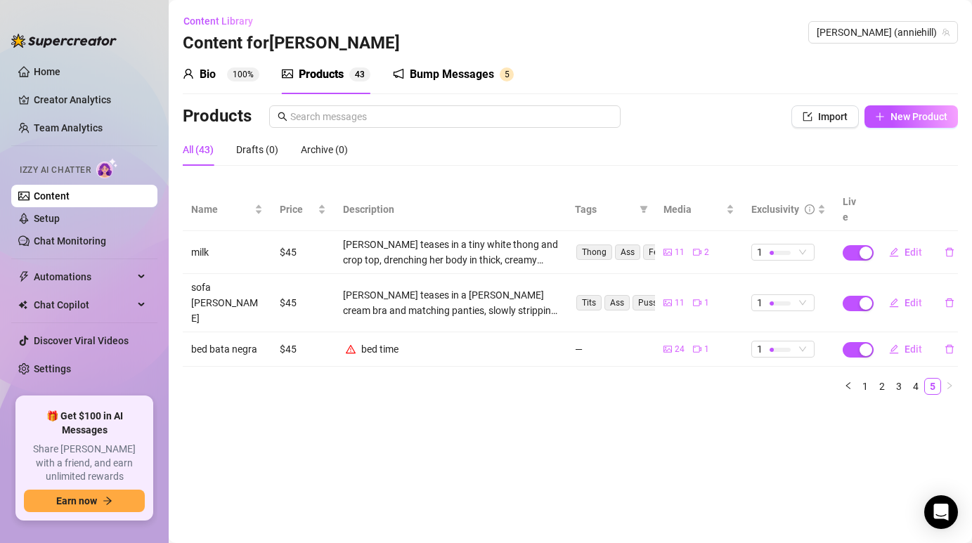
click at [436, 83] on div "Bump Messages 5" at bounding box center [453, 74] width 121 height 39
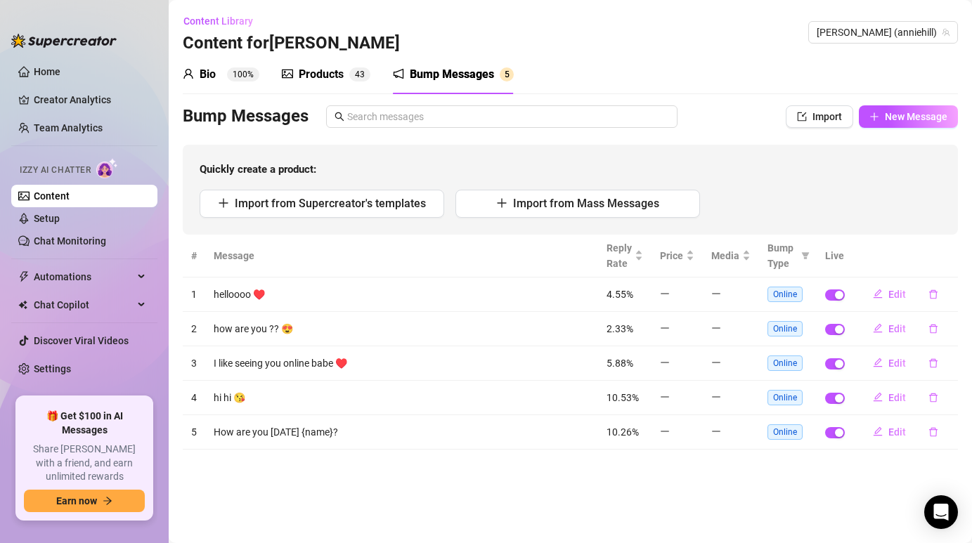
click at [203, 69] on div "Bio" at bounding box center [208, 74] width 16 height 17
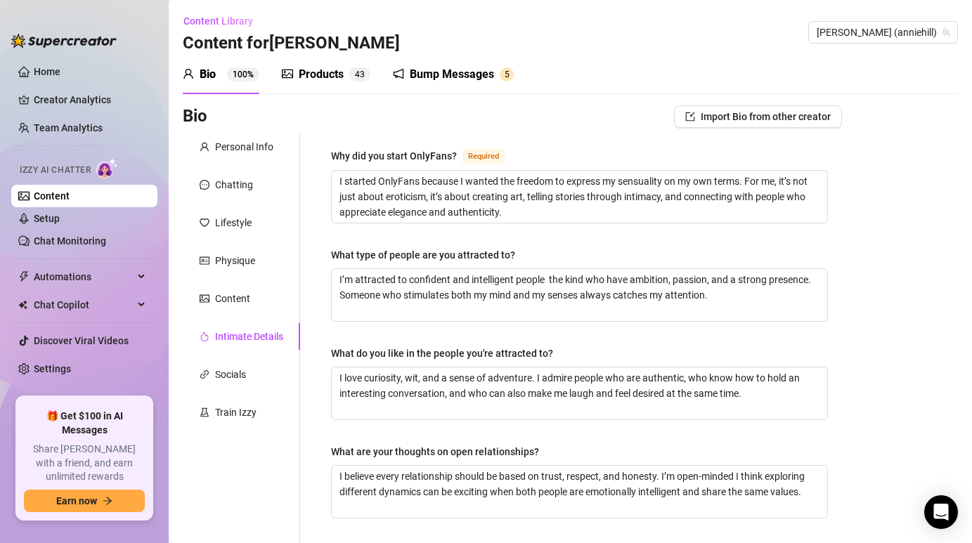
click at [70, 199] on link "Content" at bounding box center [52, 195] width 36 height 11
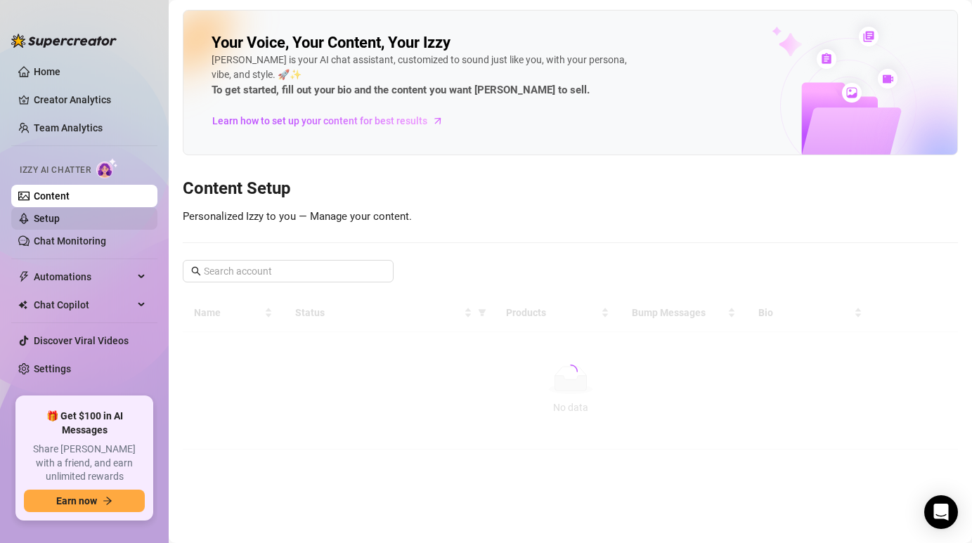
click at [60, 224] on link "Setup" at bounding box center [47, 218] width 26 height 11
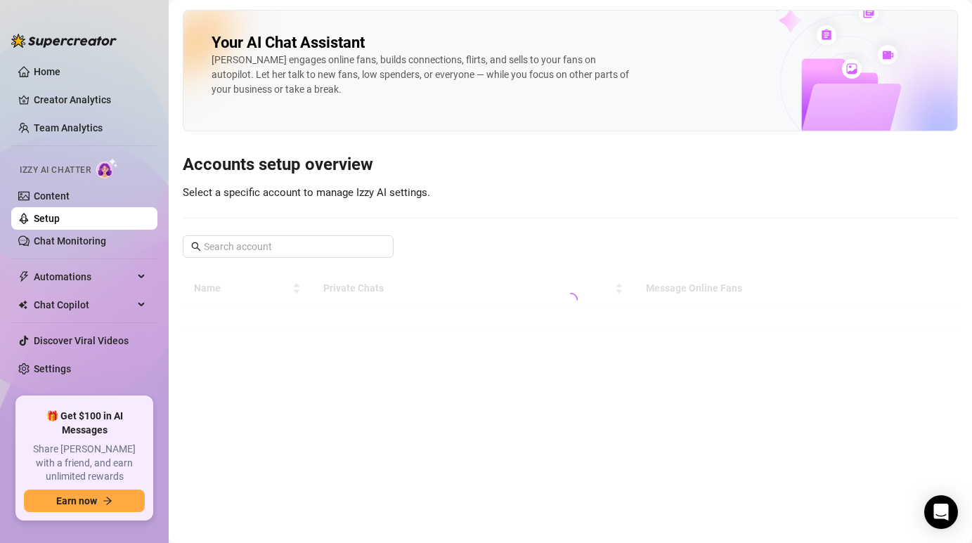
click at [60, 213] on link "Setup" at bounding box center [47, 218] width 26 height 11
click at [70, 195] on link "Content" at bounding box center [52, 195] width 36 height 11
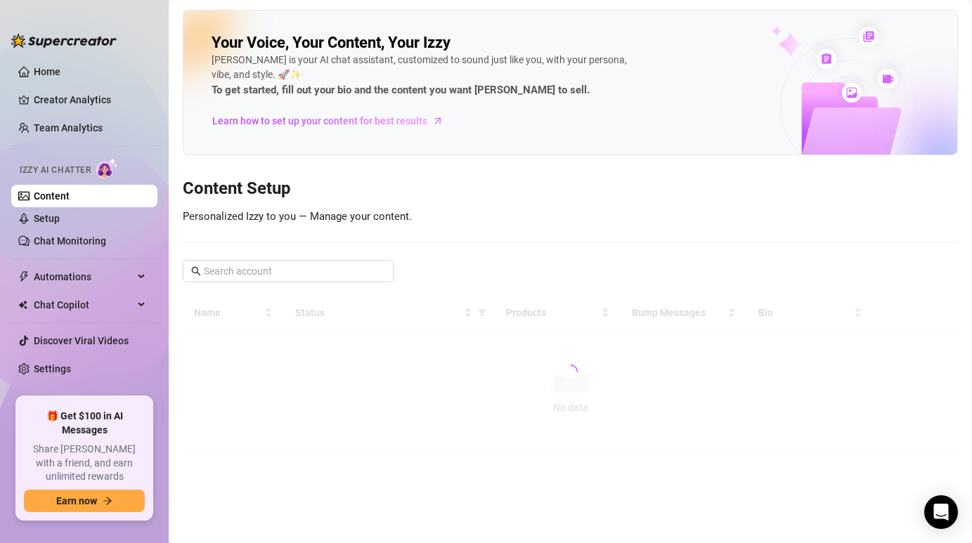
click at [70, 195] on link "Content" at bounding box center [52, 195] width 36 height 11
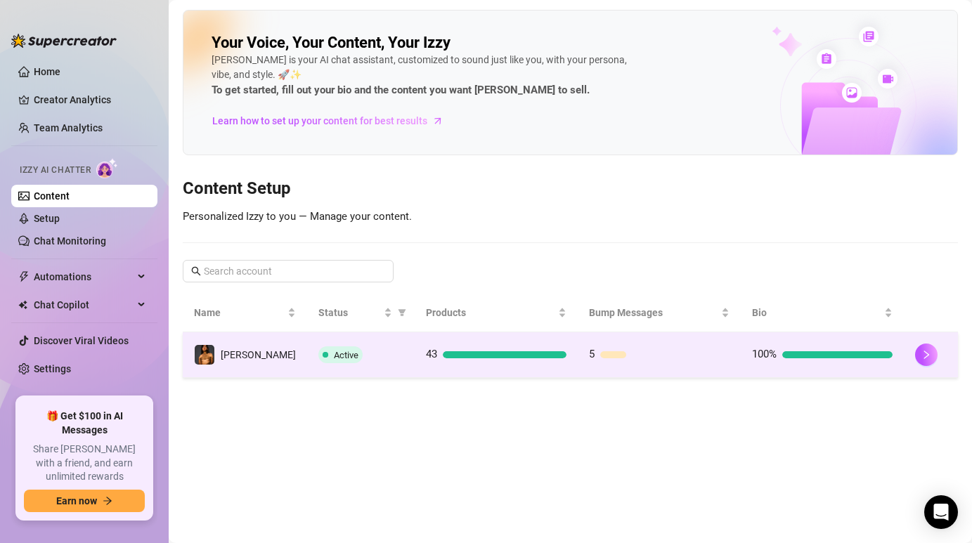
click at [378, 344] on td "Active" at bounding box center [361, 355] width 108 height 46
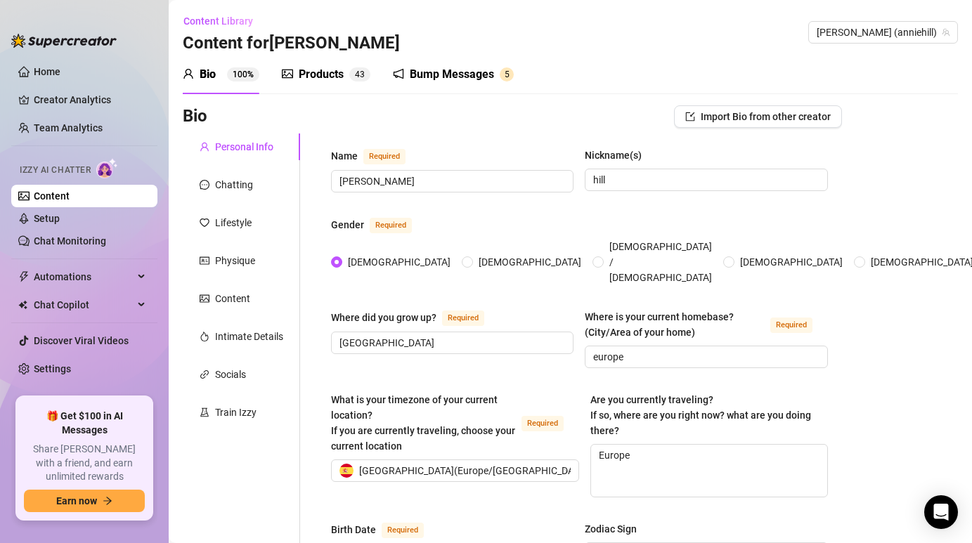
click at [378, 344] on div "Where did you grow up? Required [GEOGRAPHIC_DATA]" at bounding box center [452, 338] width 242 height 59
click at [305, 76] on div "Products" at bounding box center [321, 74] width 45 height 17
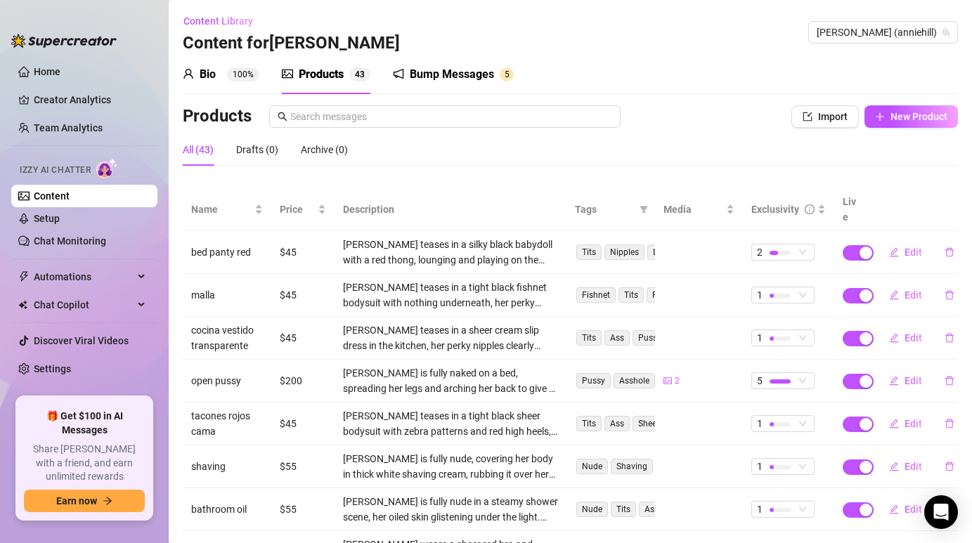
click at [209, 74] on div "Bio" at bounding box center [208, 74] width 16 height 17
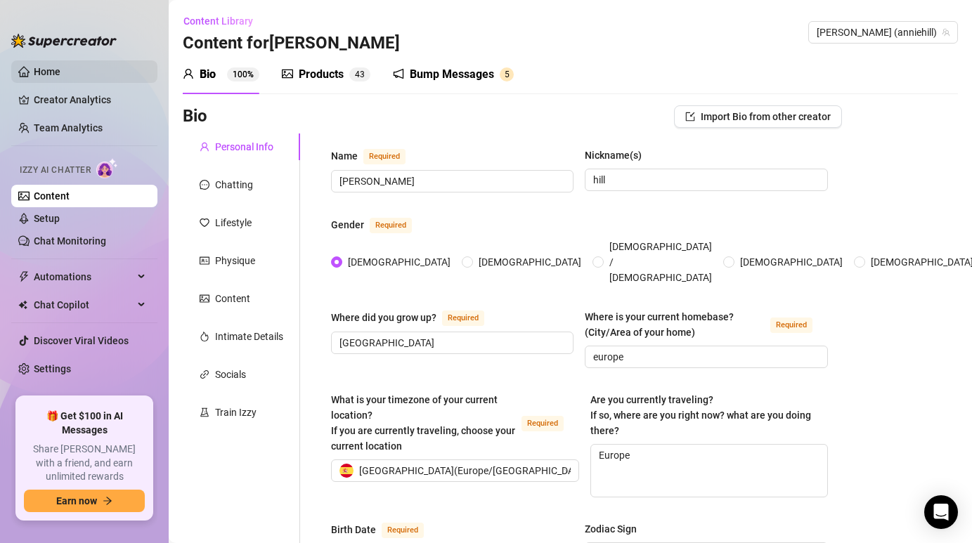
click at [60, 67] on link "Home" at bounding box center [47, 71] width 27 height 11
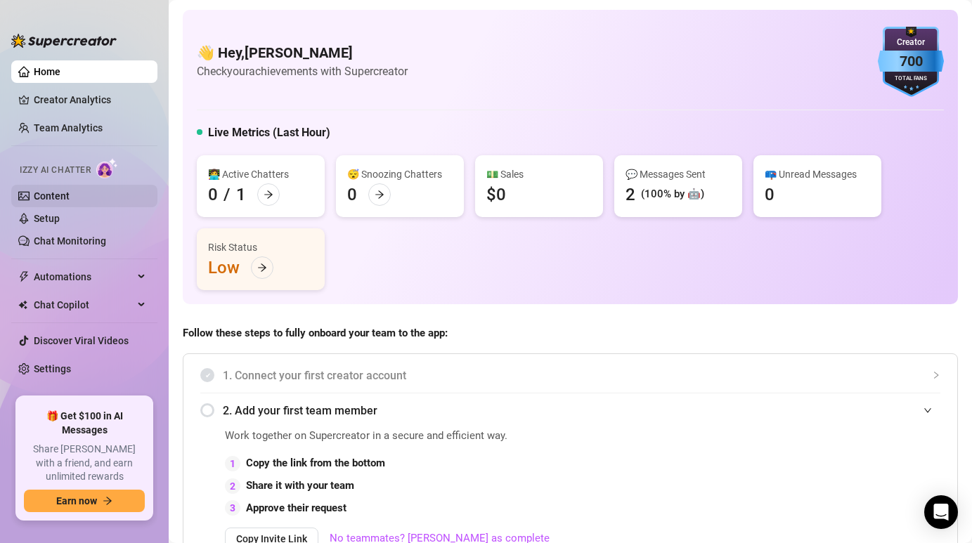
click at [70, 197] on link "Content" at bounding box center [52, 195] width 36 height 11
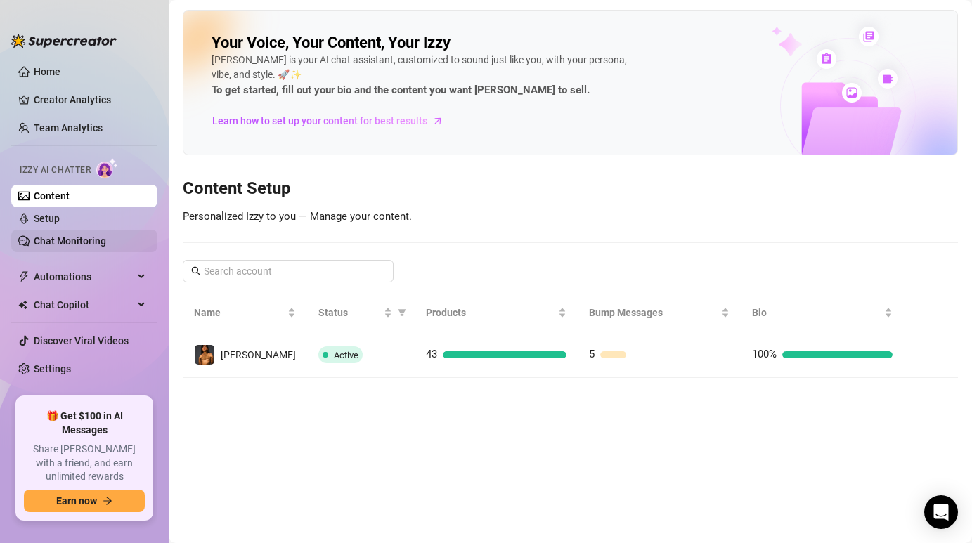
click at [86, 239] on link "Chat Monitoring" at bounding box center [70, 240] width 72 height 11
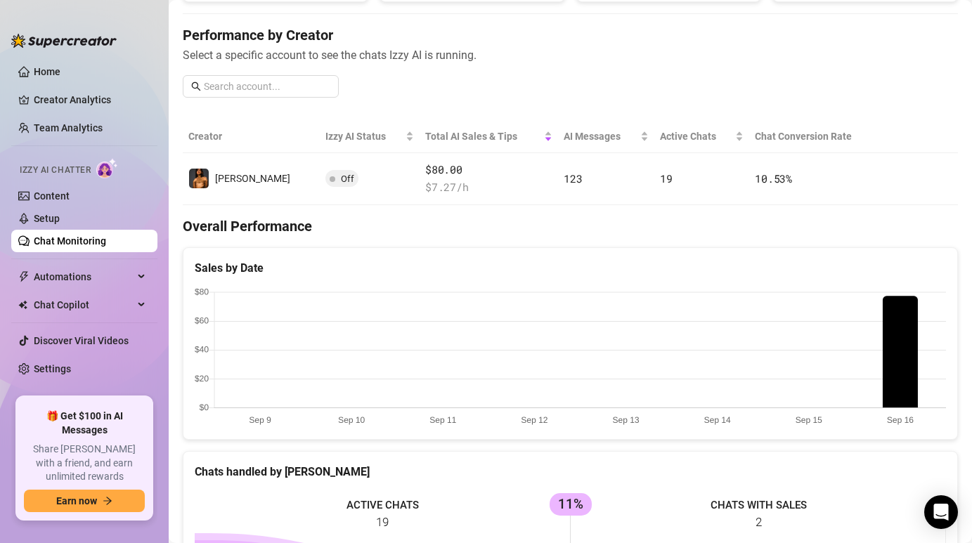
scroll to position [166, 0]
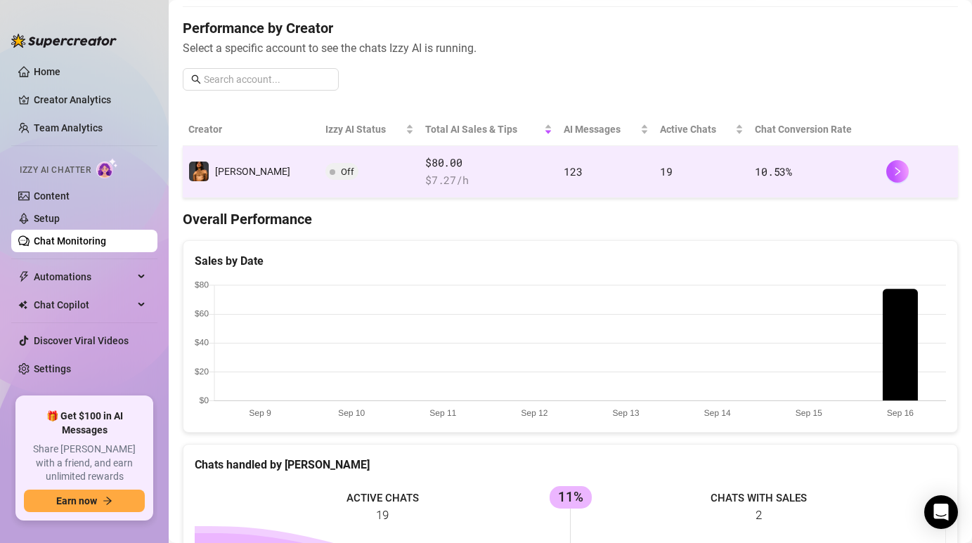
click at [341, 171] on span "Off" at bounding box center [347, 172] width 13 height 11
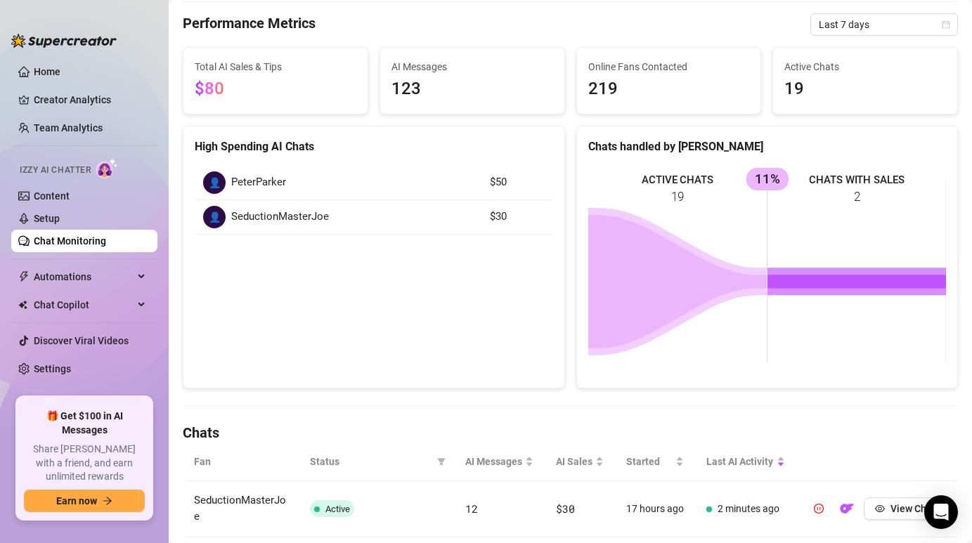
scroll to position [79, 0]
click at [295, 182] on div "👤 PeterParker" at bounding box center [338, 183] width 270 height 22
click at [298, 219] on span "SeductionMasterJoe" at bounding box center [280, 217] width 98 height 17
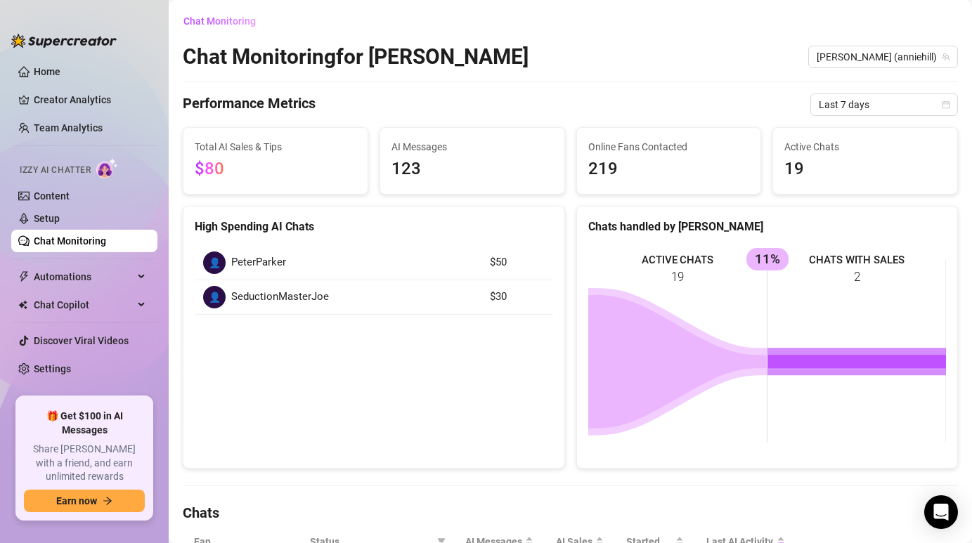
scroll to position [0, 0]
click at [51, 101] on link "Creator Analytics" at bounding box center [90, 100] width 112 height 22
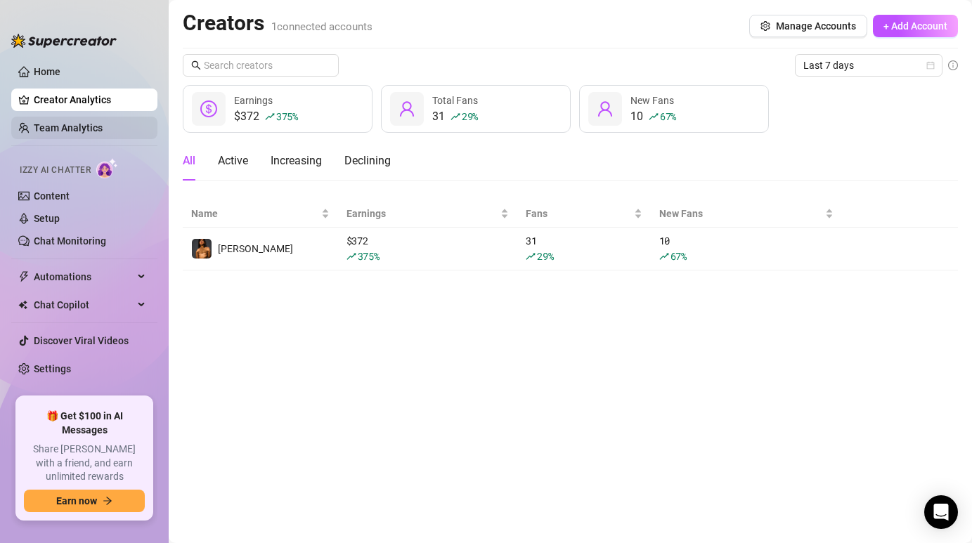
click at [63, 134] on link "Team Analytics" at bounding box center [68, 127] width 69 height 11
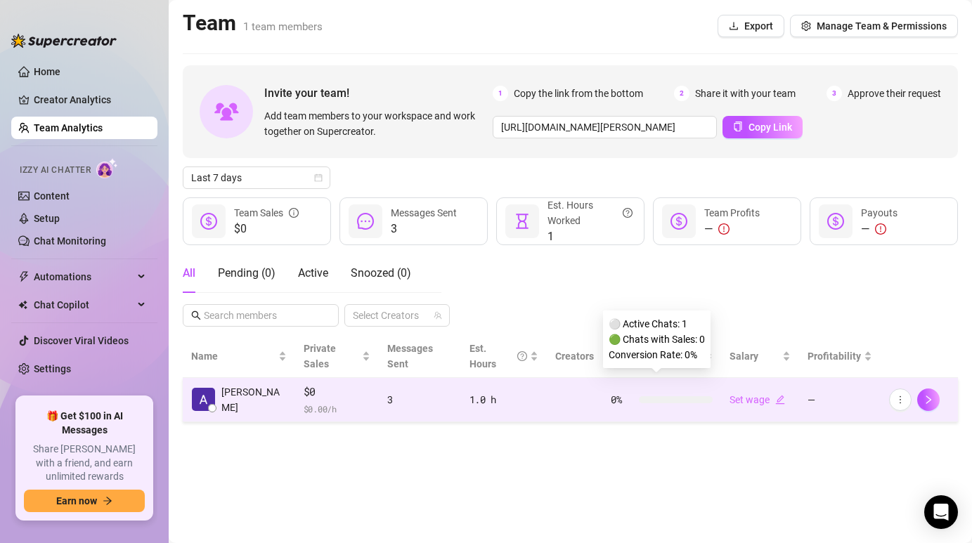
click at [629, 392] on div "0 %" at bounding box center [662, 399] width 102 height 15
